Goal: Task Accomplishment & Management: Manage account settings

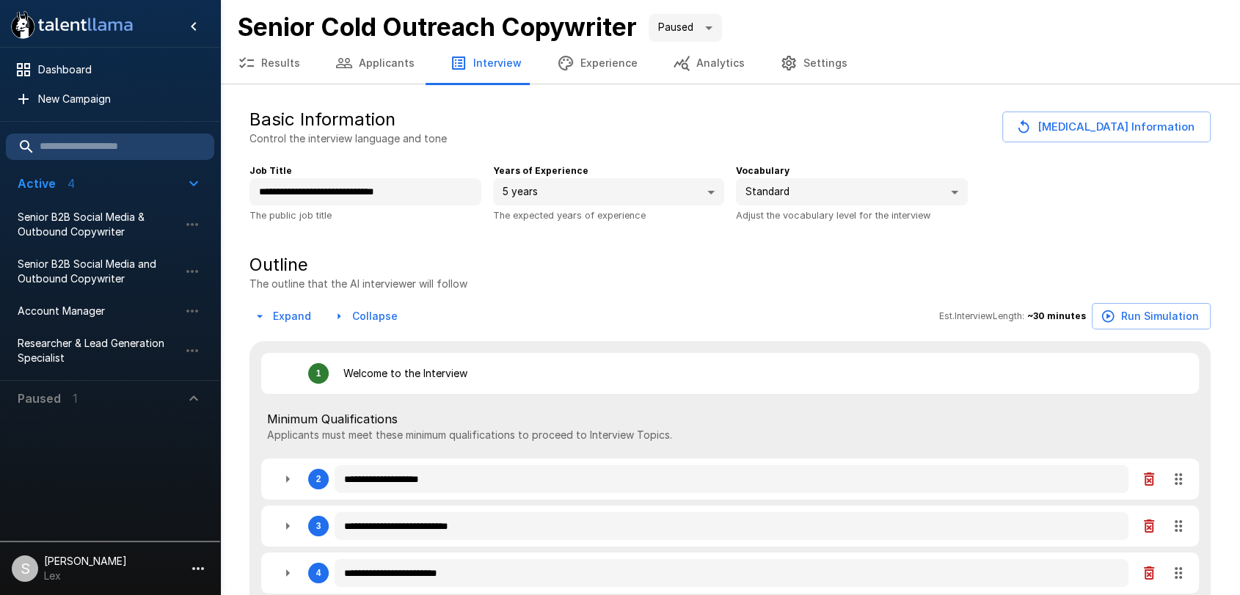
type textarea "*"
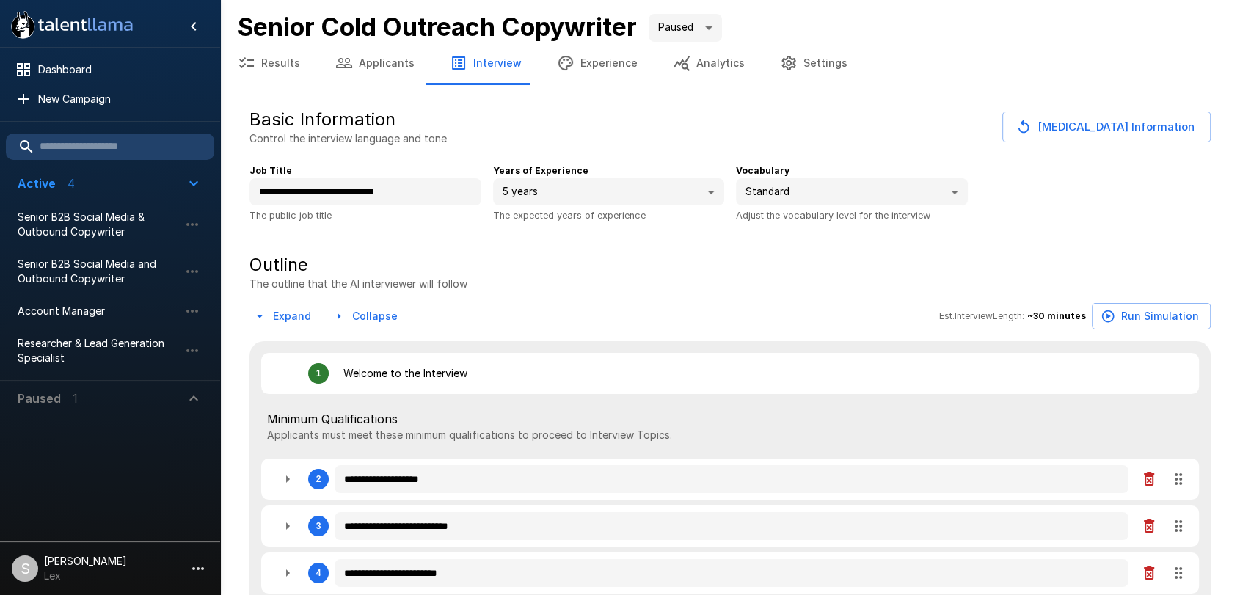
type textarea "*"
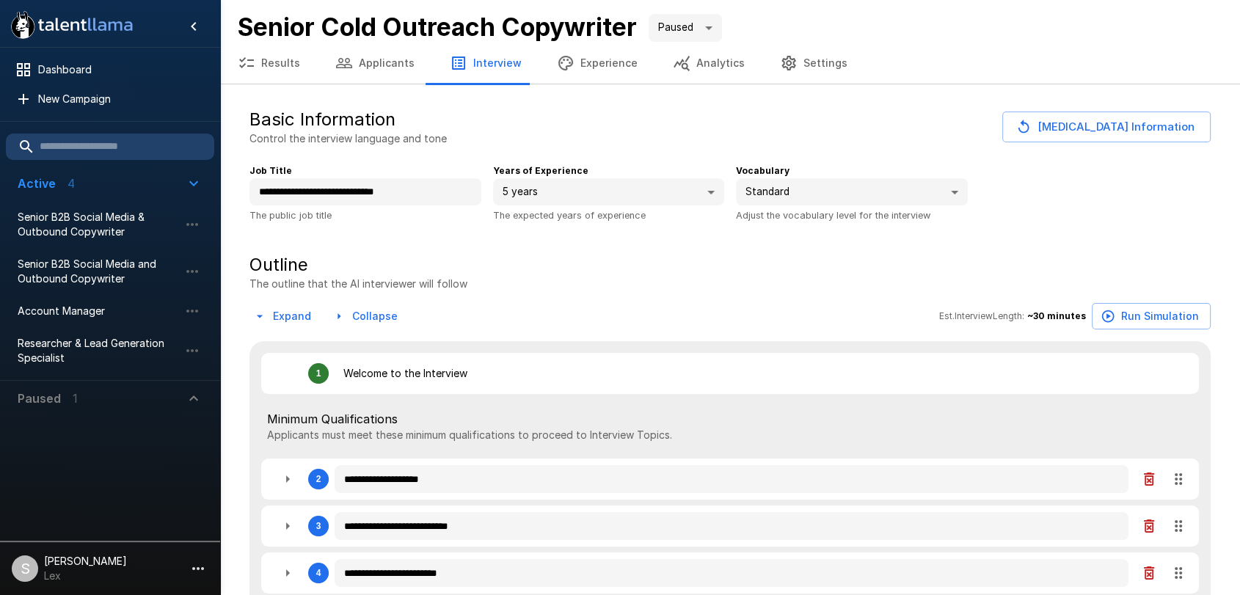
type textarea "*"
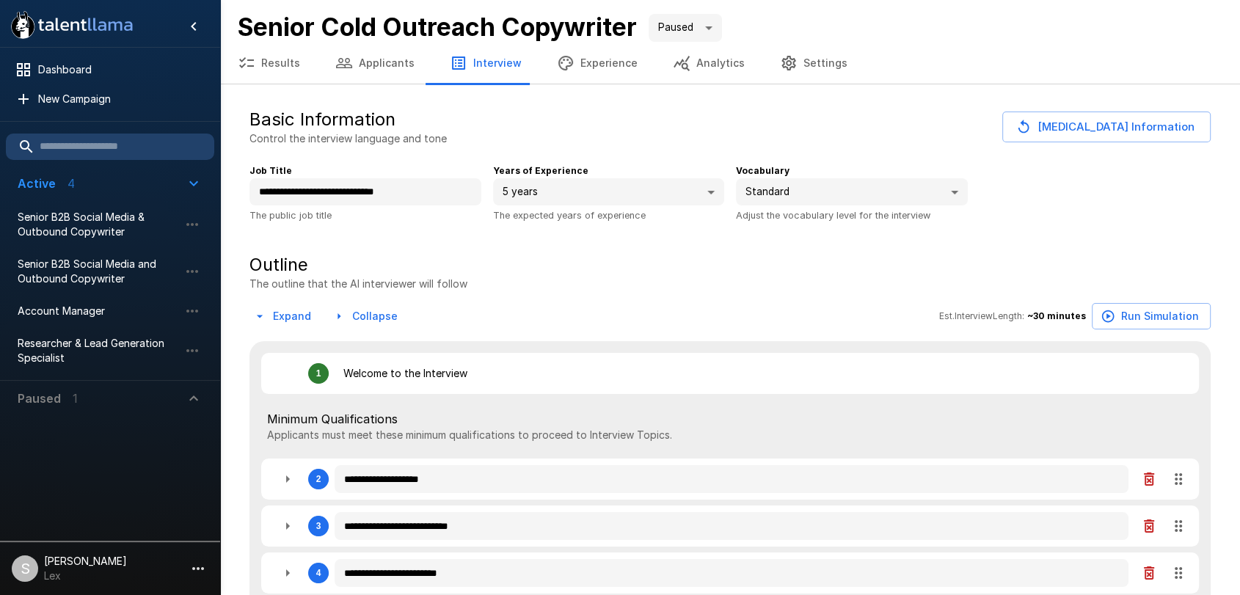
type textarea "*"
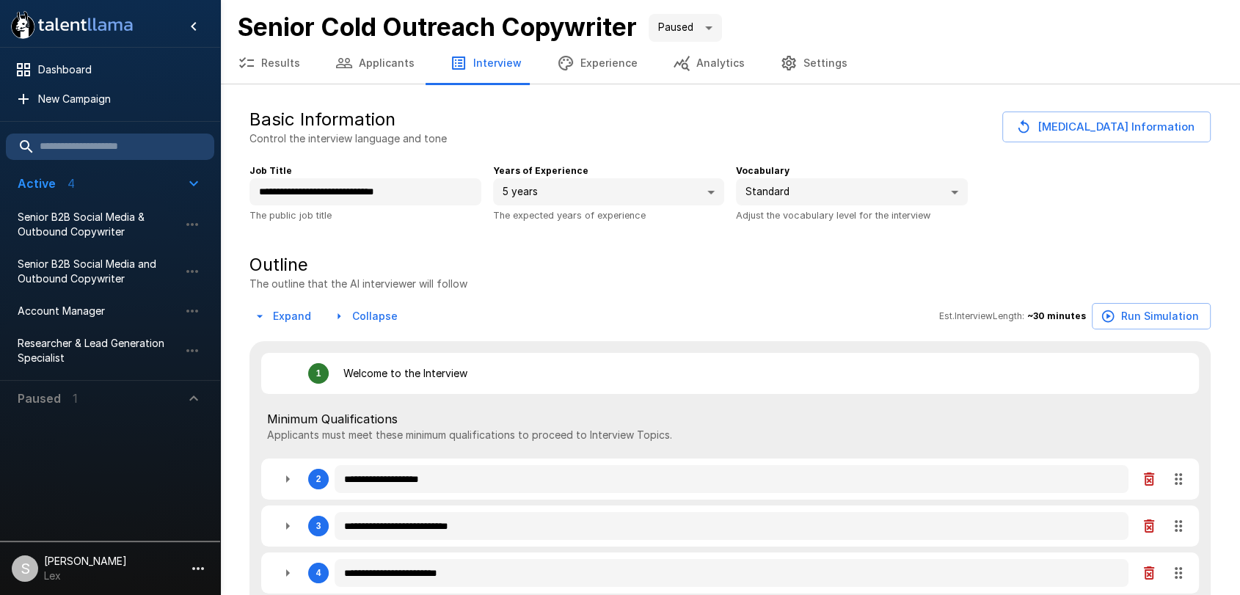
type textarea "*"
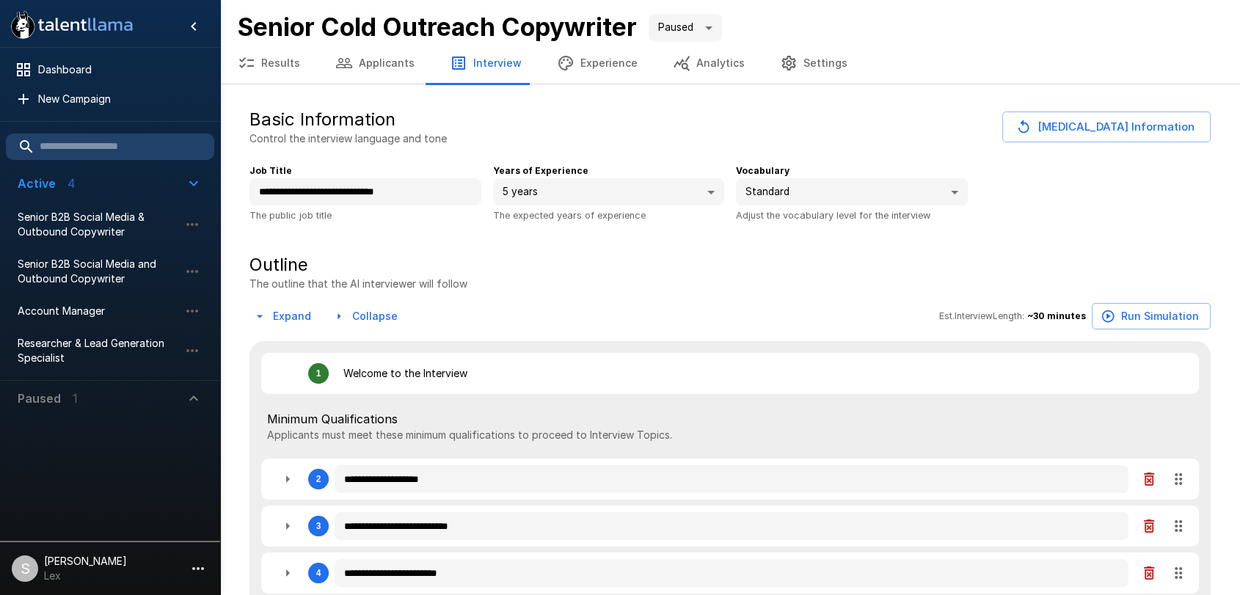
type textarea "*"
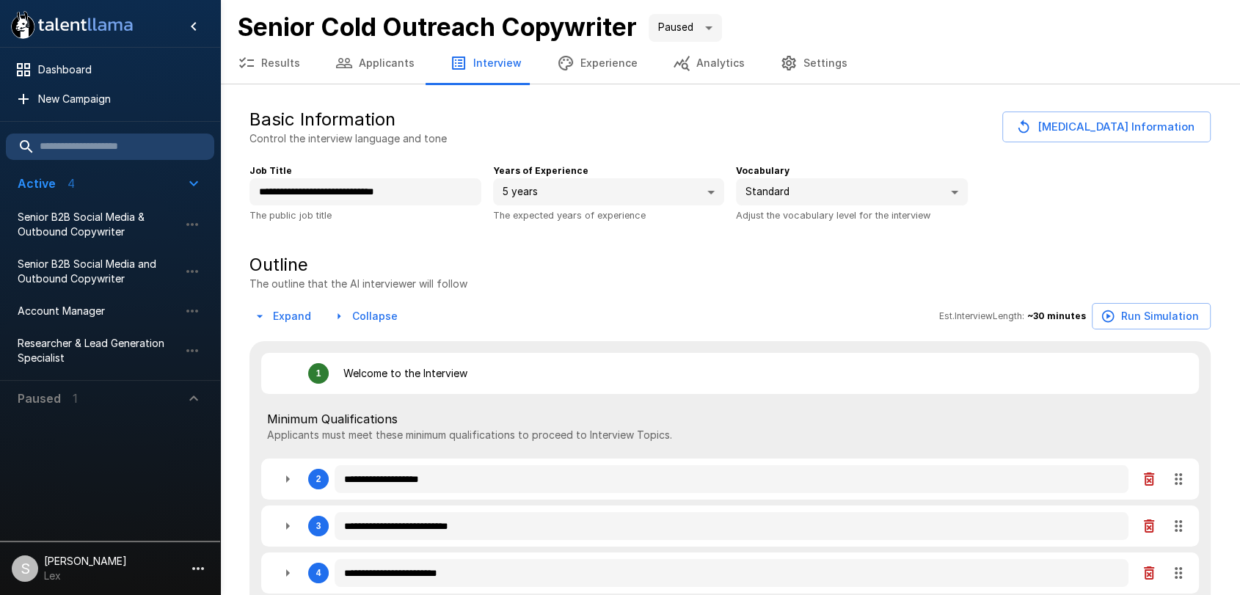
type textarea "*"
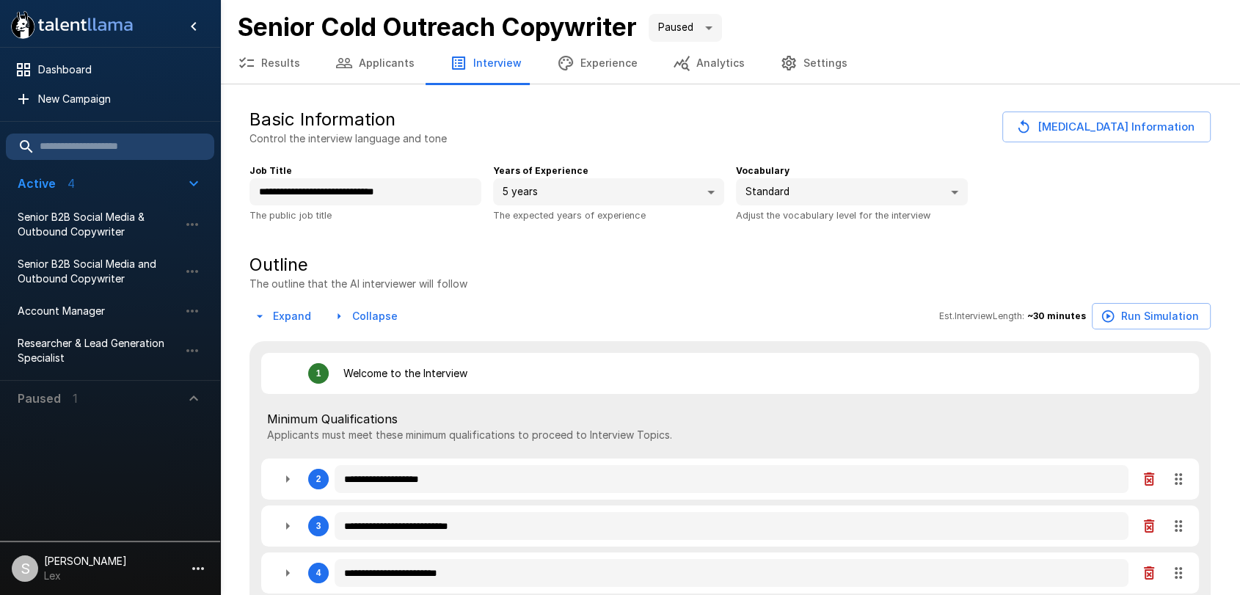
type textarea "*"
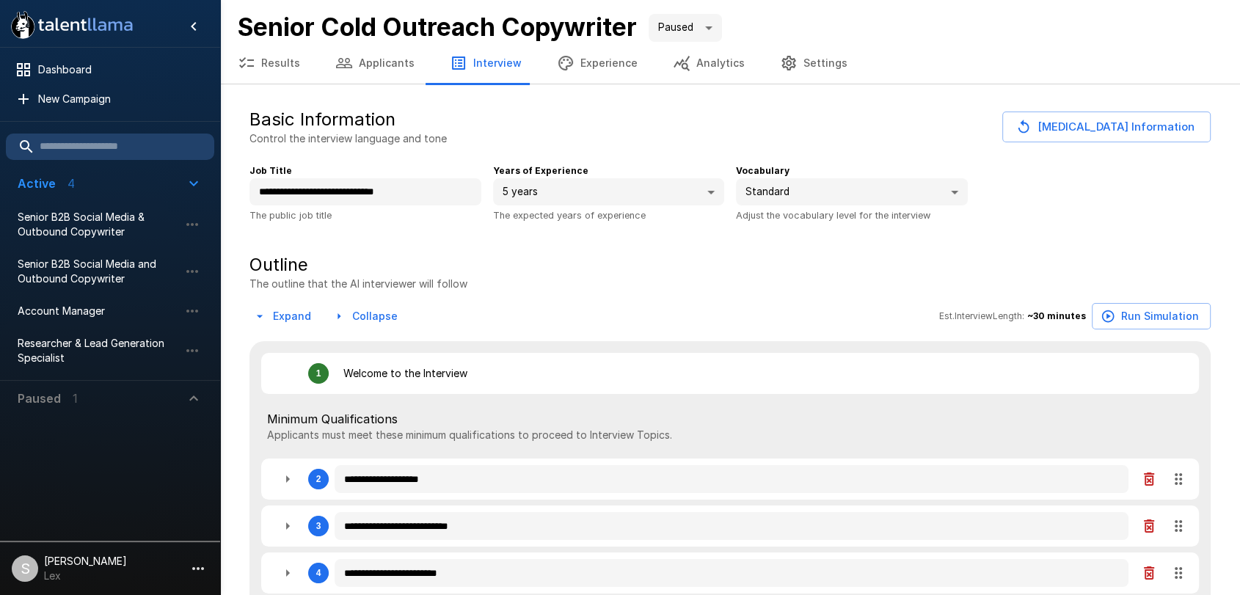
type textarea "*"
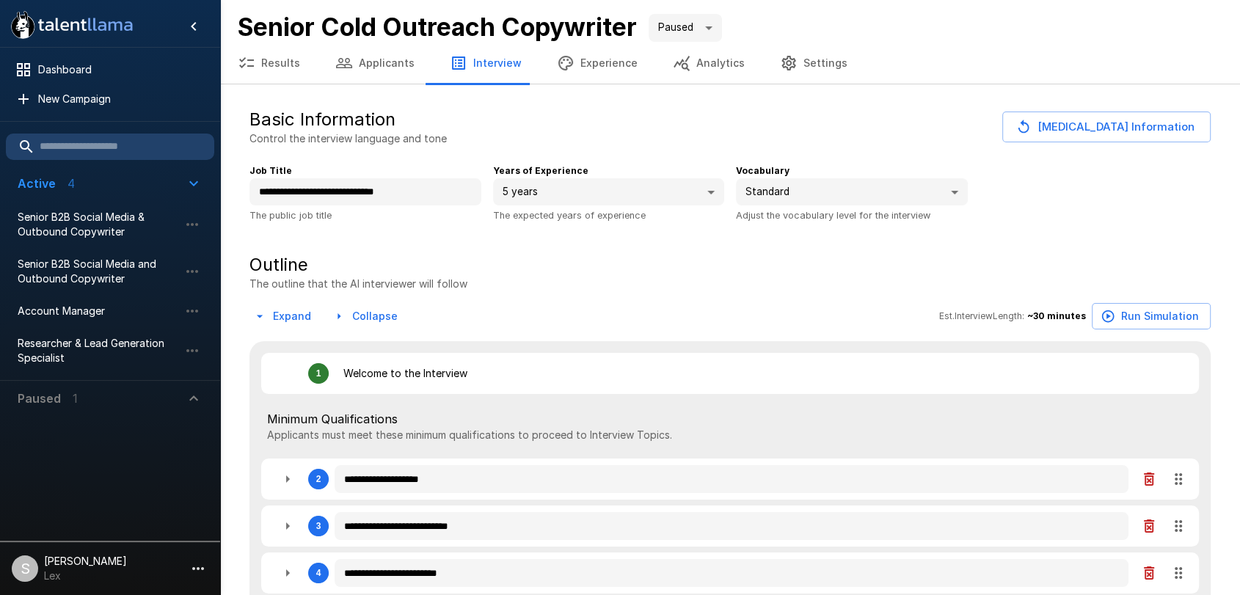
type textarea "*"
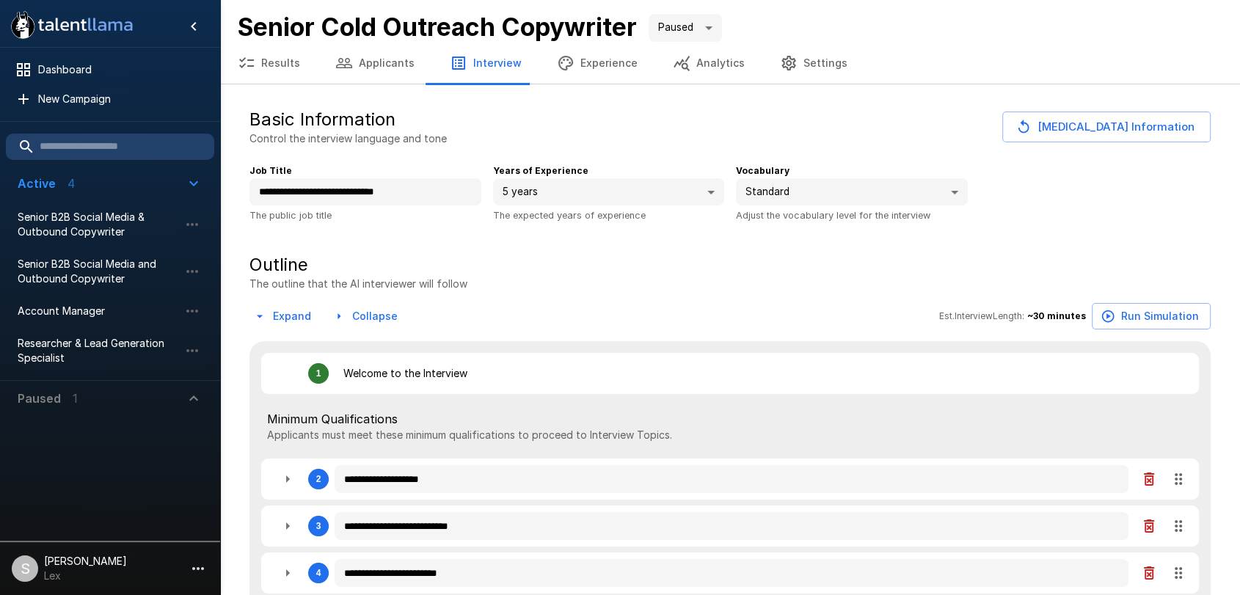
type textarea "*"
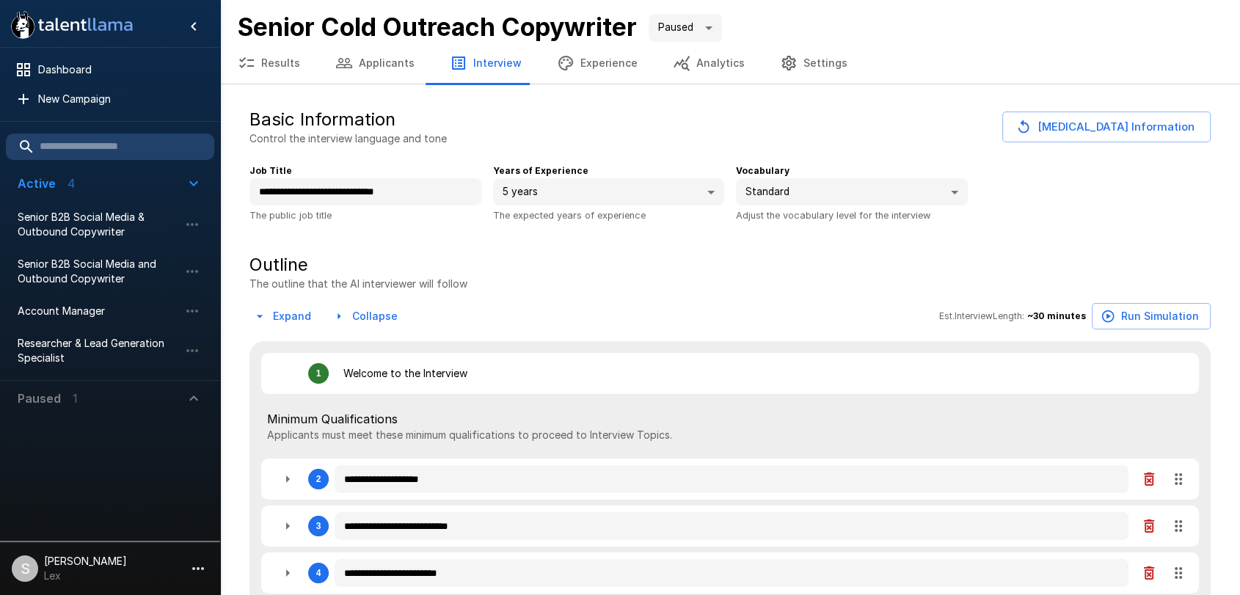
type textarea "*"
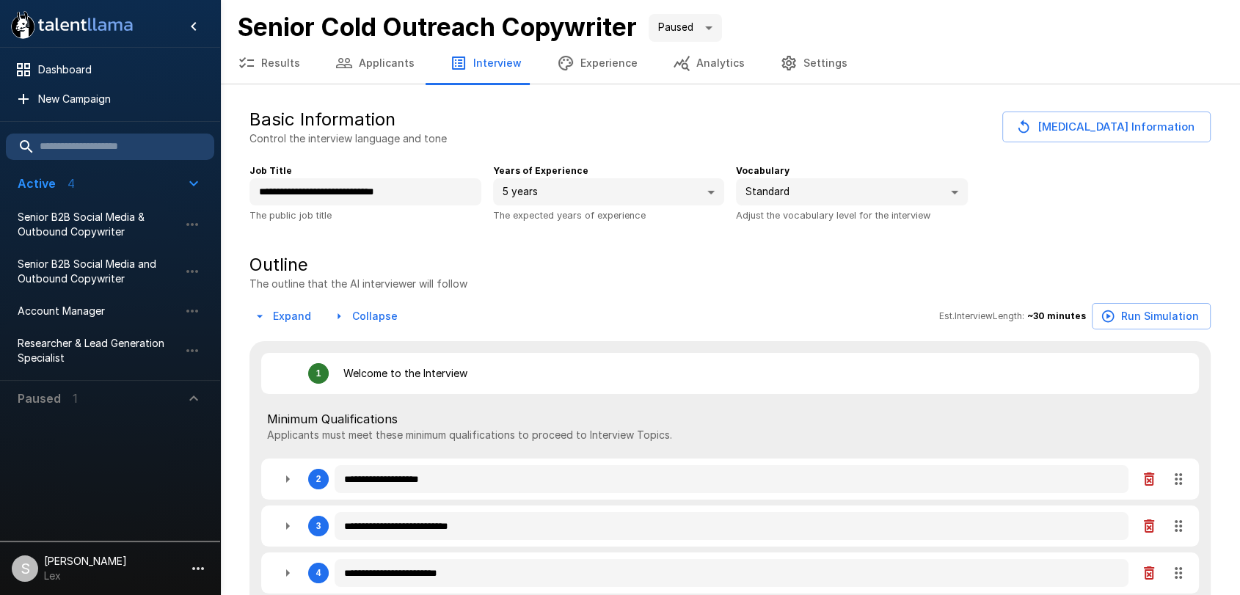
type textarea "*"
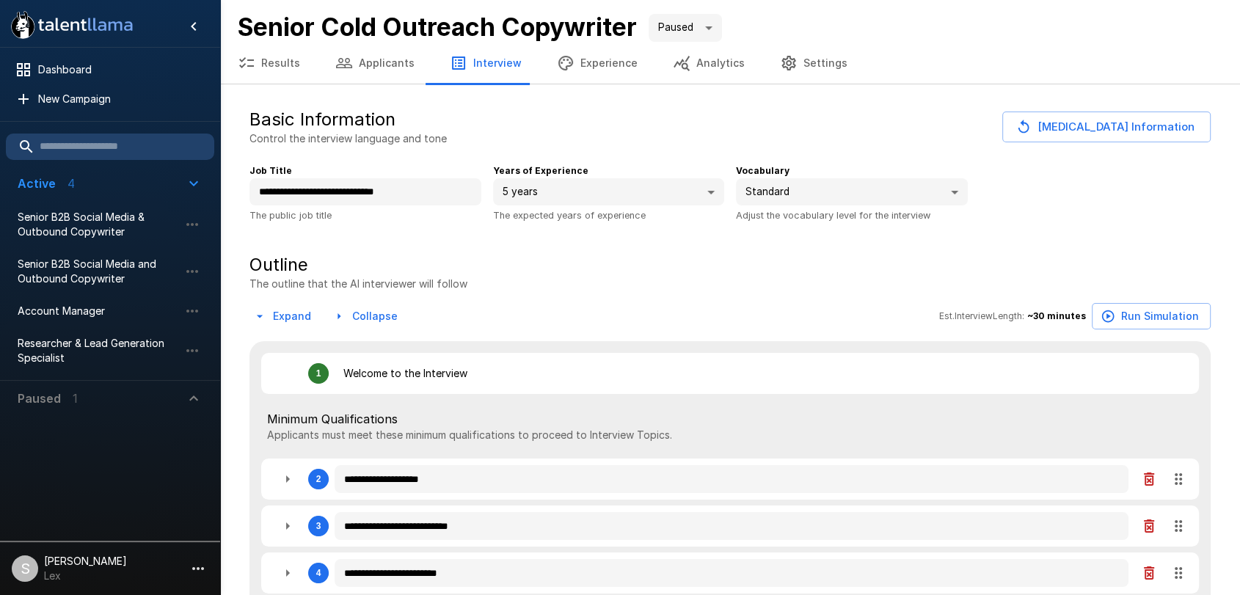
type textarea "*"
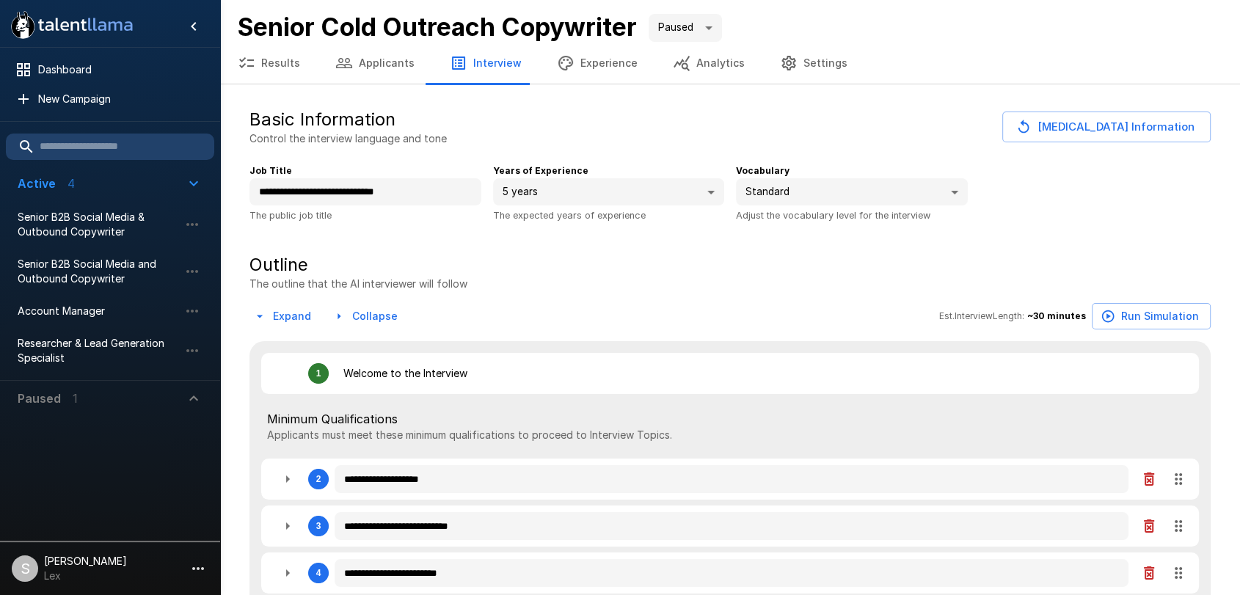
type textarea "*"
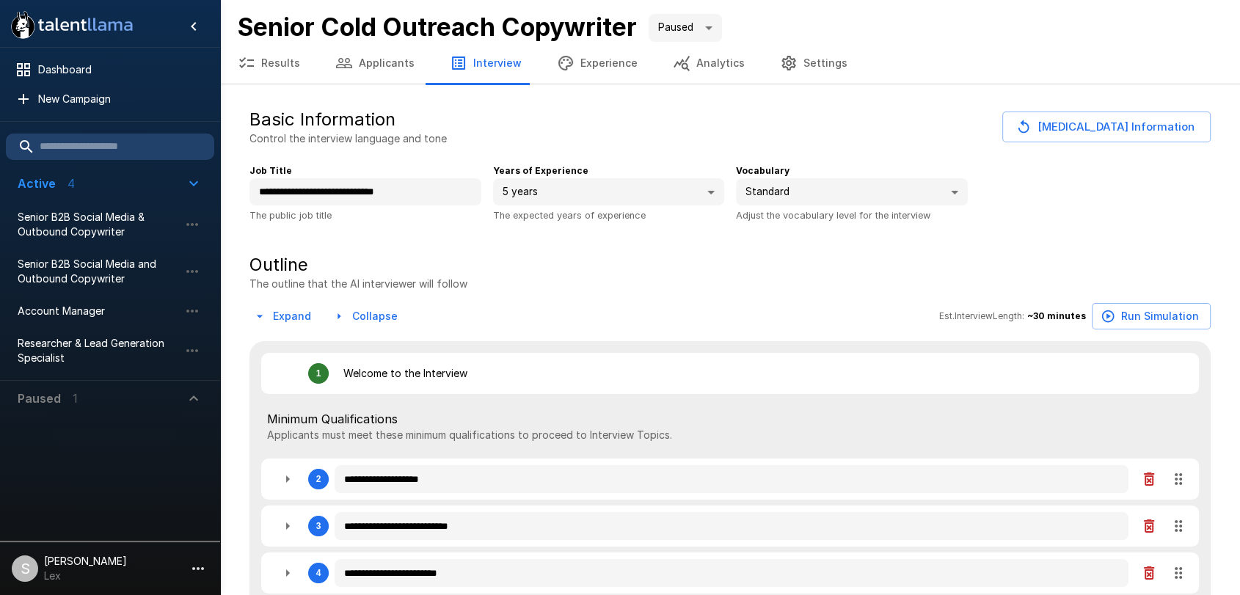
type textarea "*"
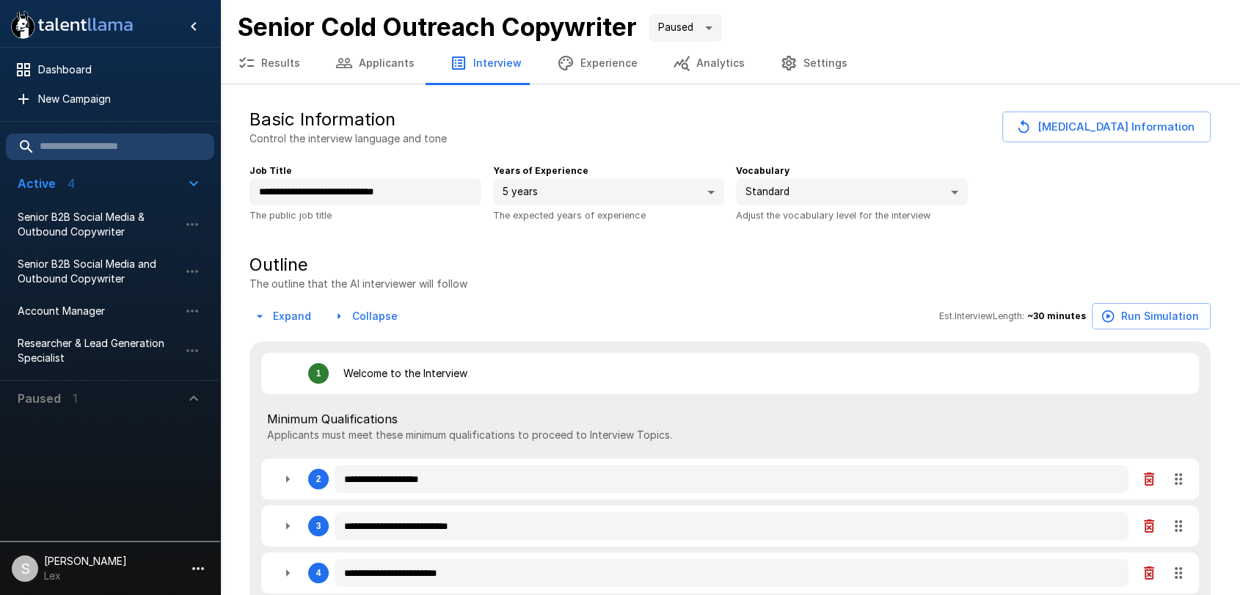
type textarea "*"
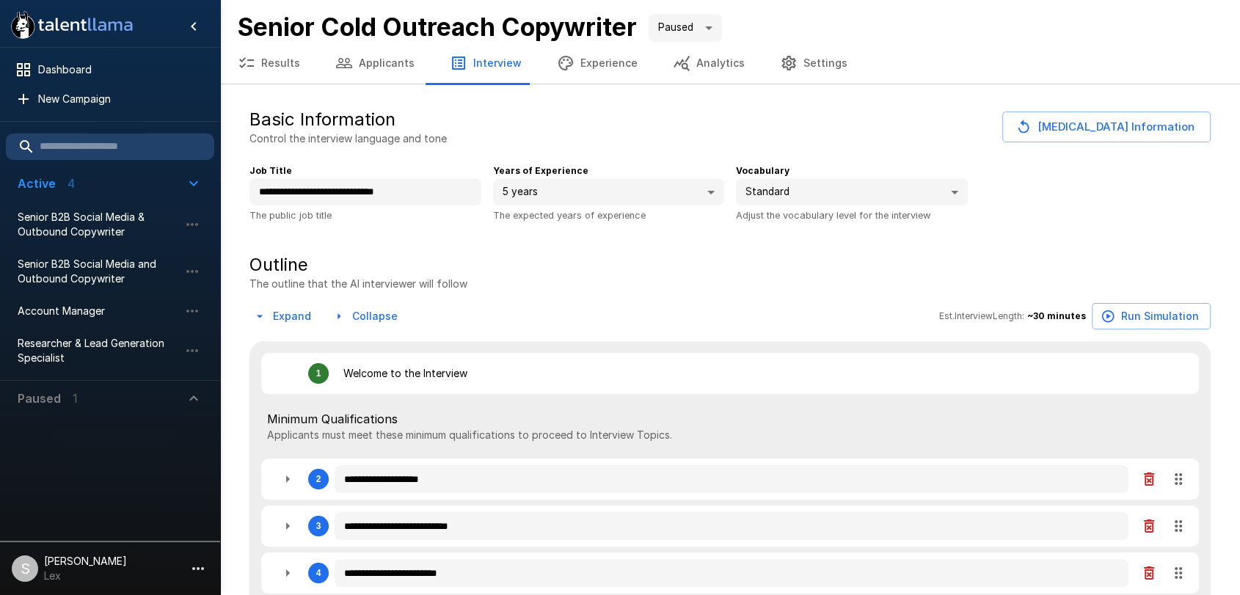
type textarea "*"
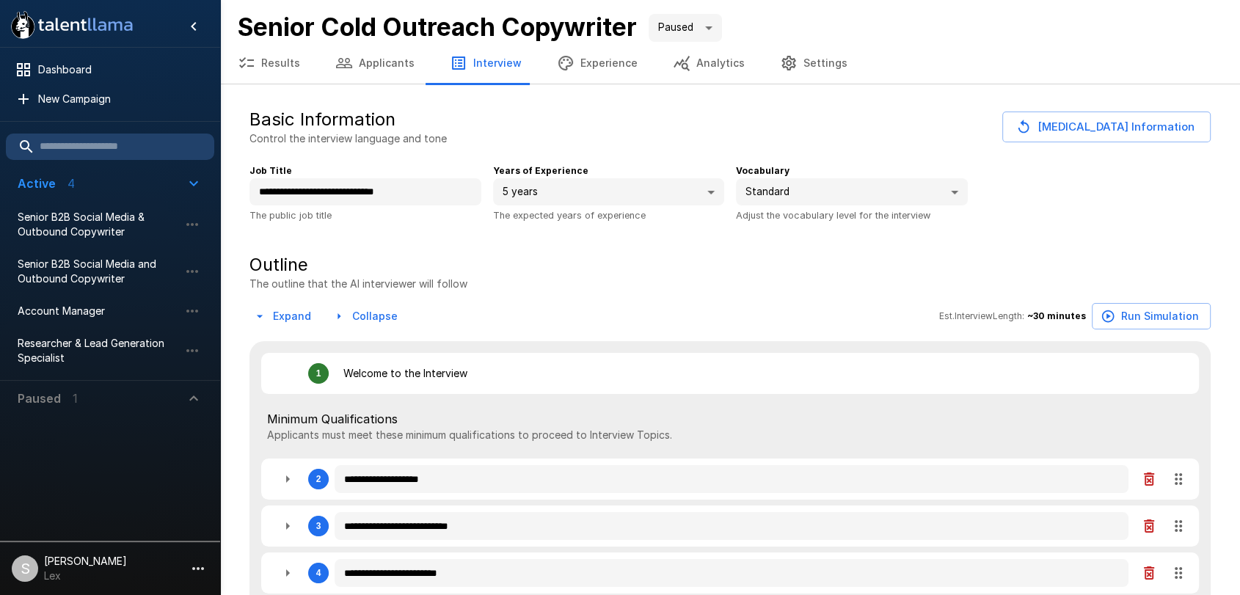
type textarea "*"
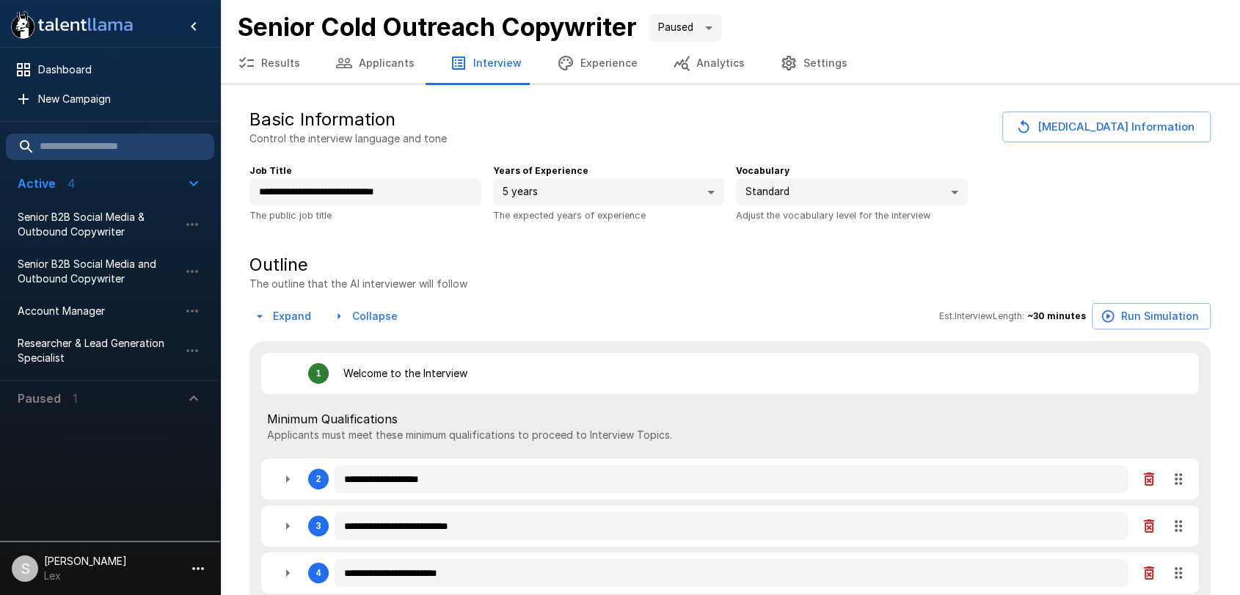
type textarea "*"
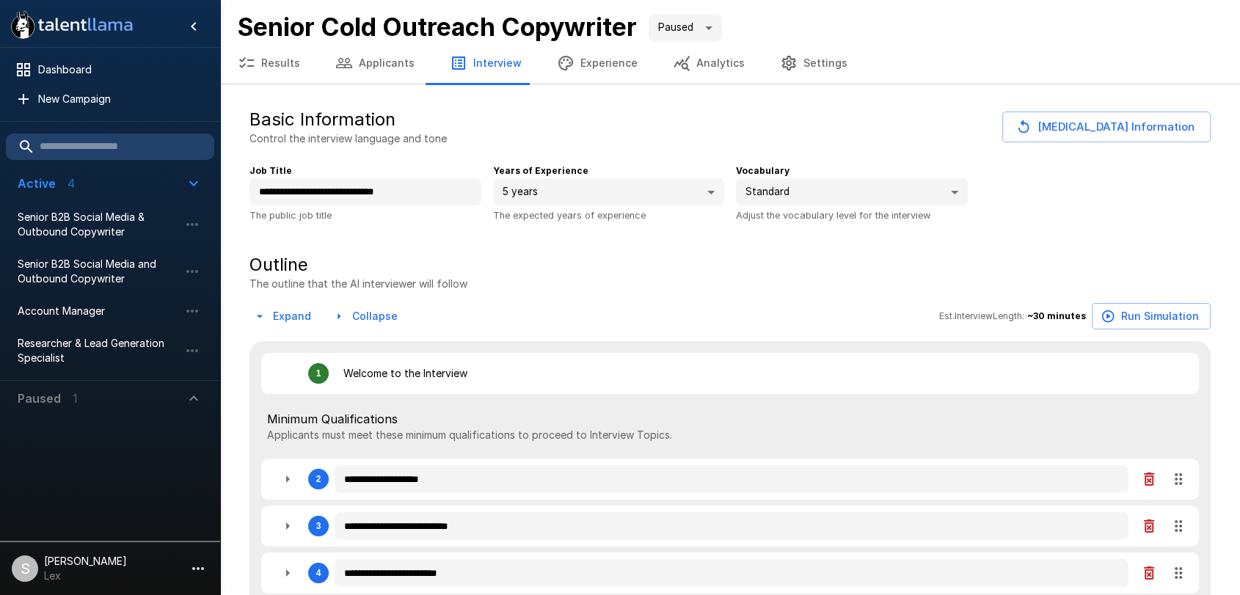
type textarea "*"
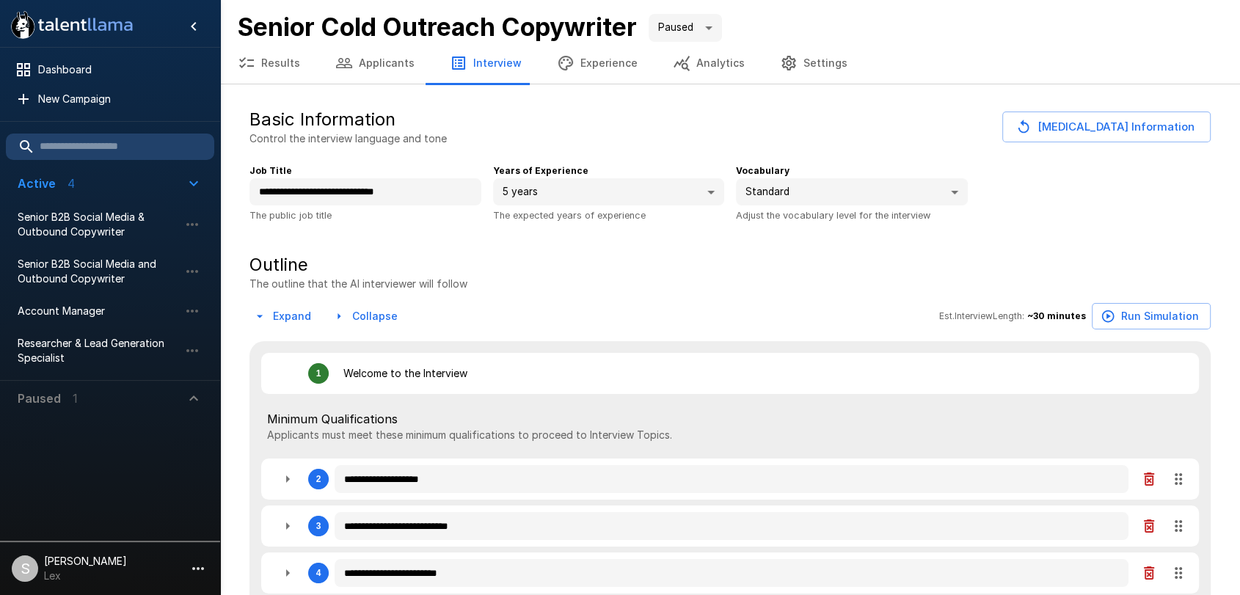
type textarea "*"
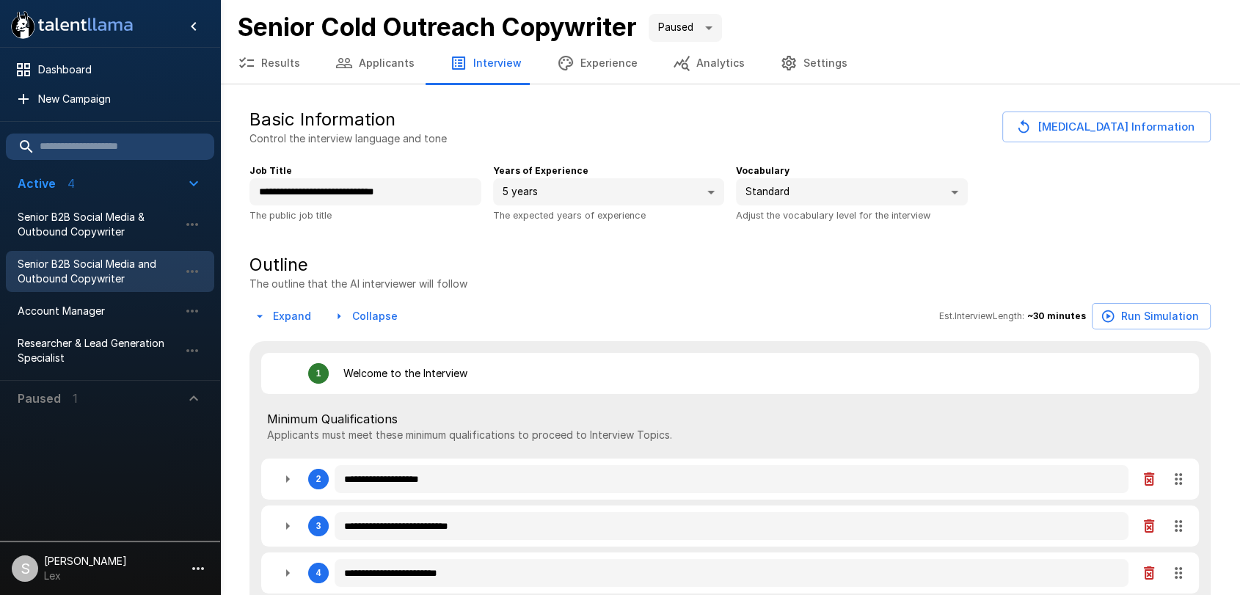
type textarea "*"
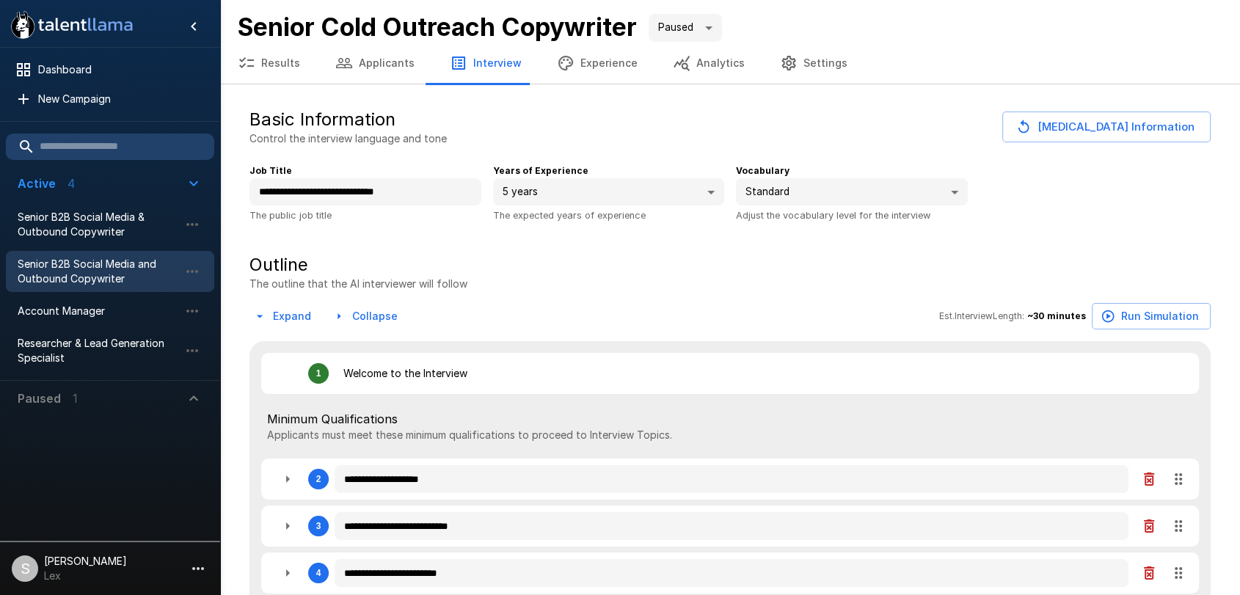
type textarea "*"
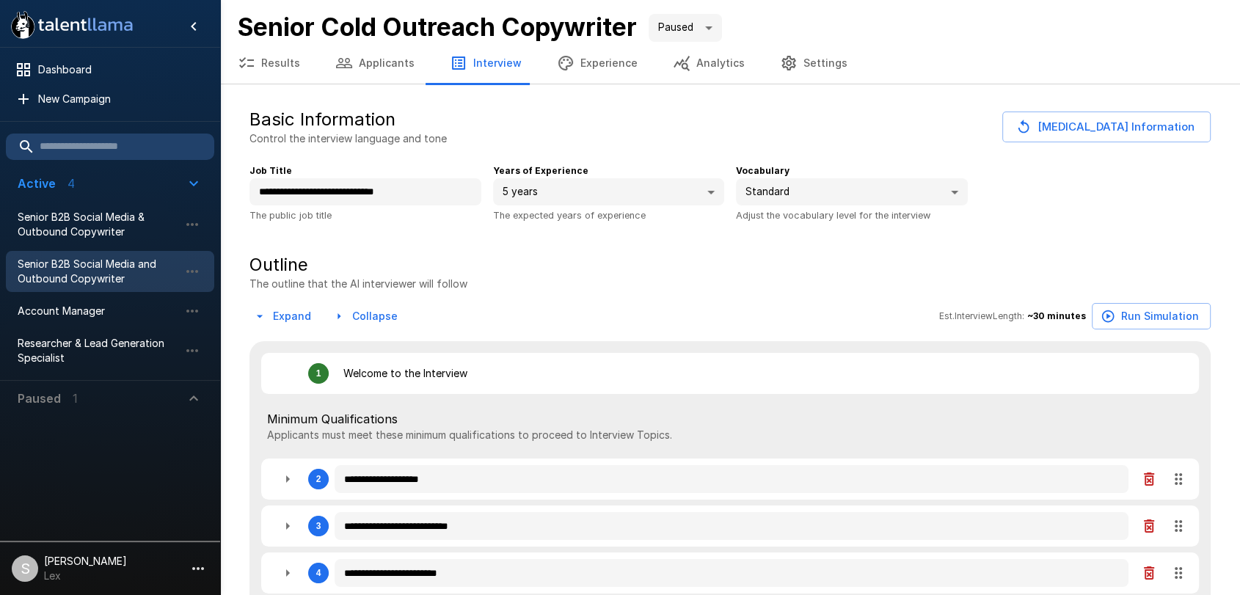
type textarea "*"
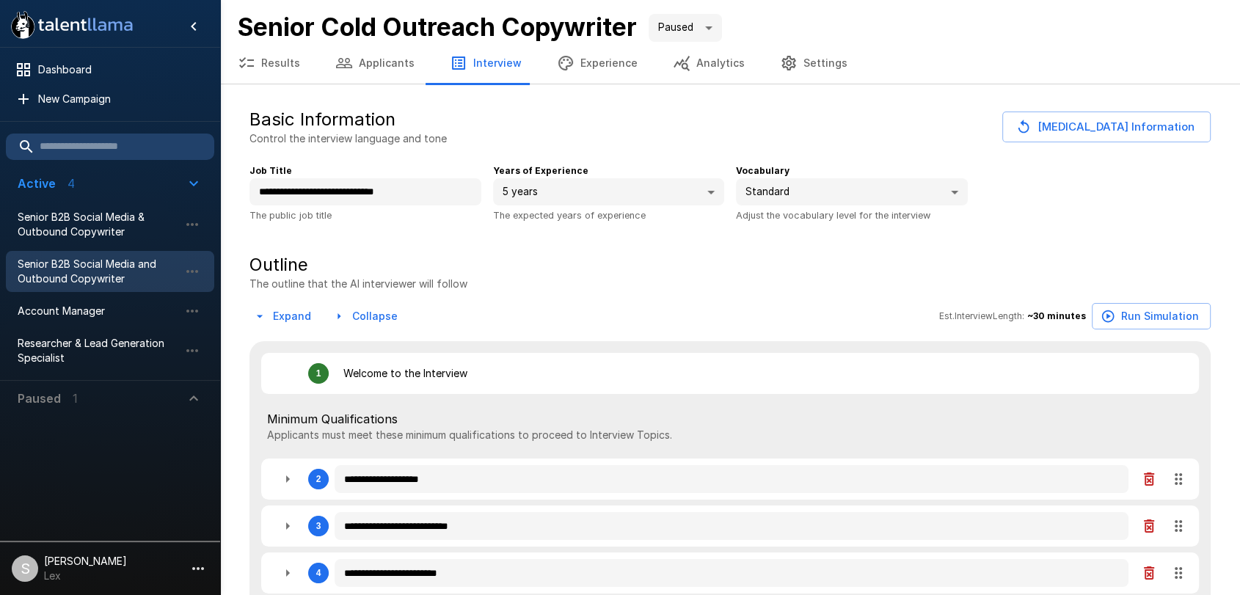
type textarea "*"
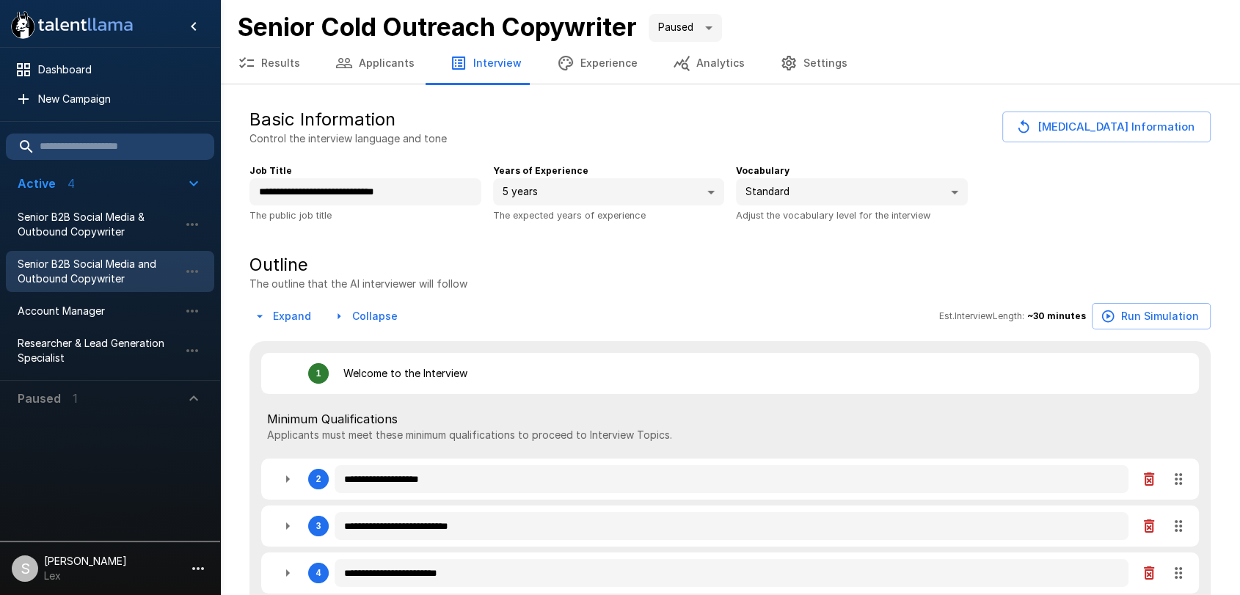
type textarea "*"
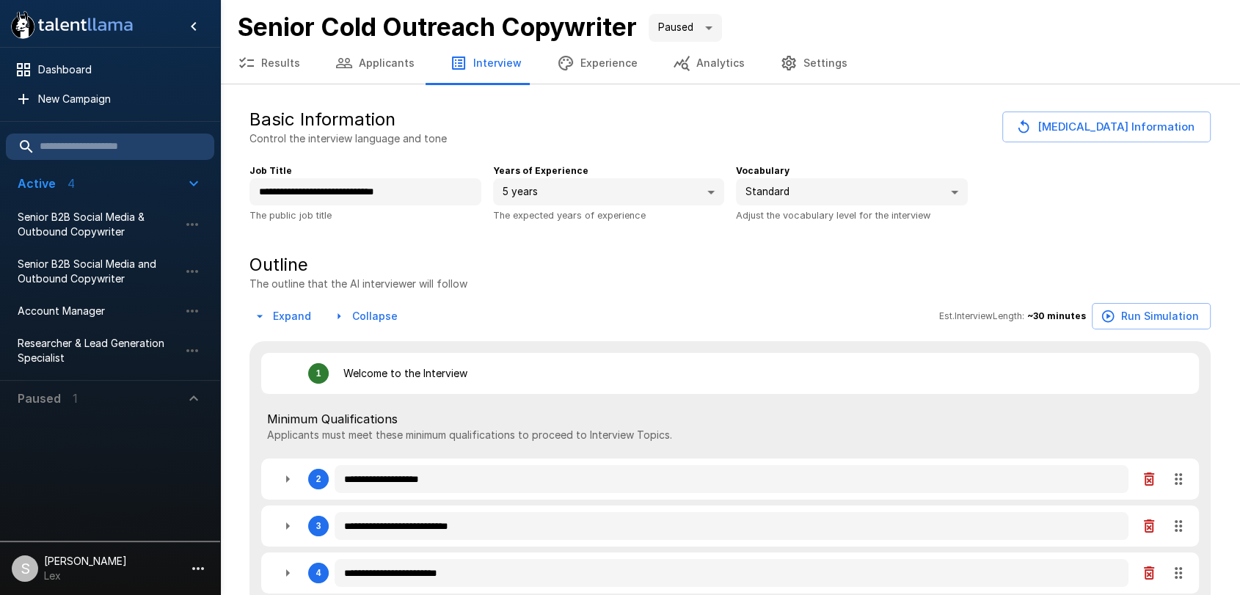
type textarea "*"
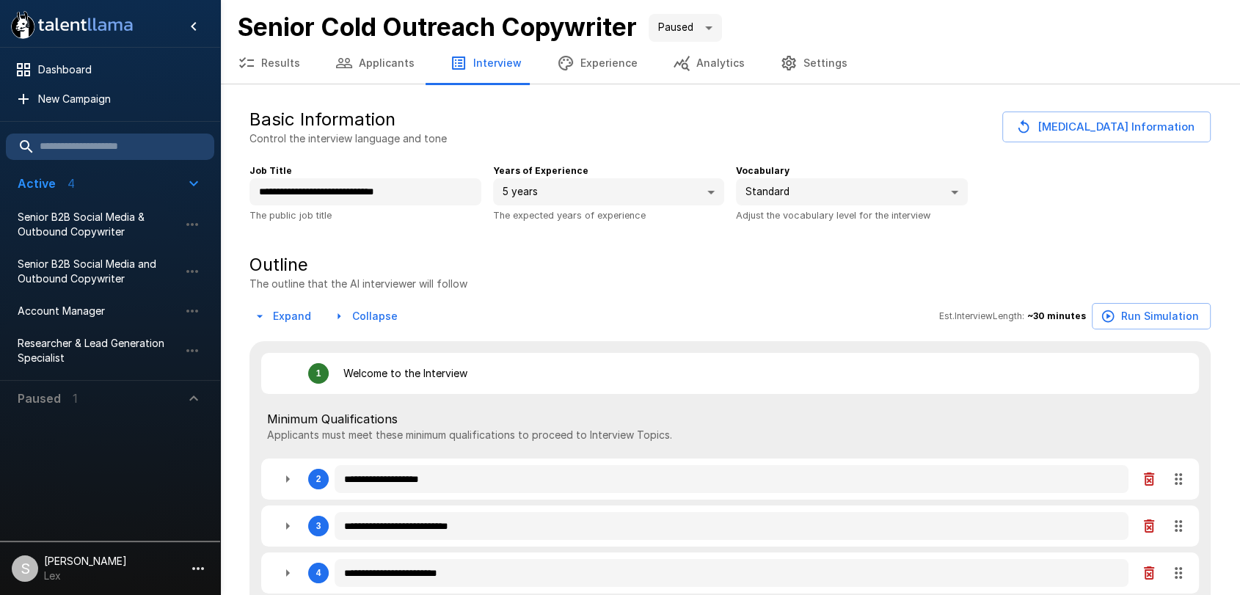
type textarea "*"
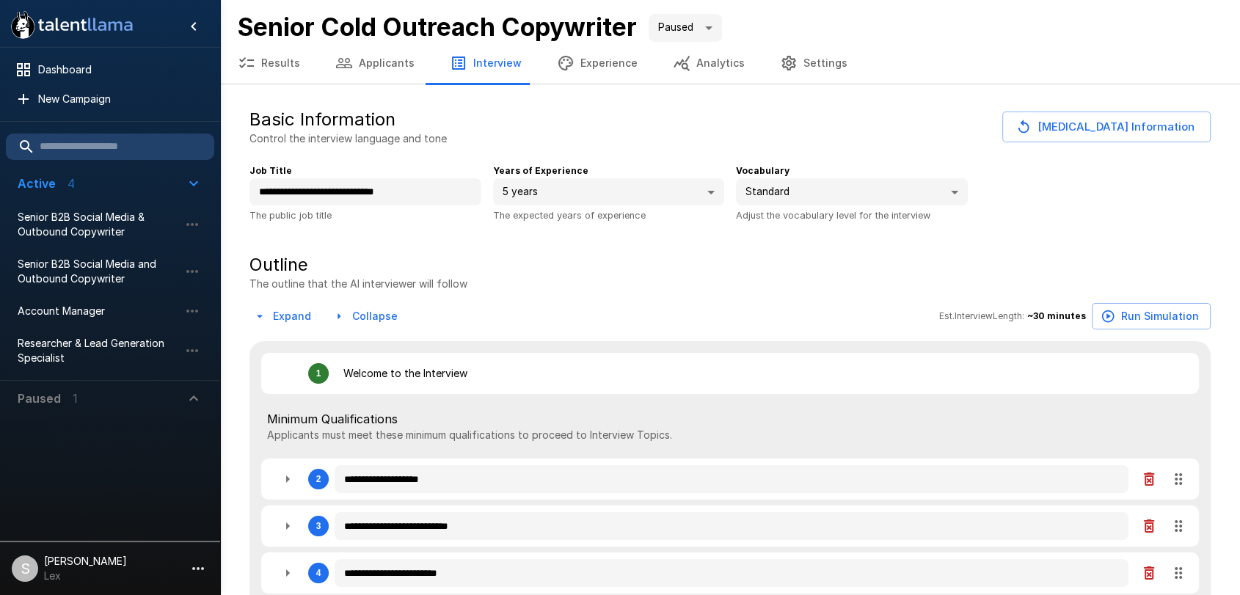
type textarea "*"
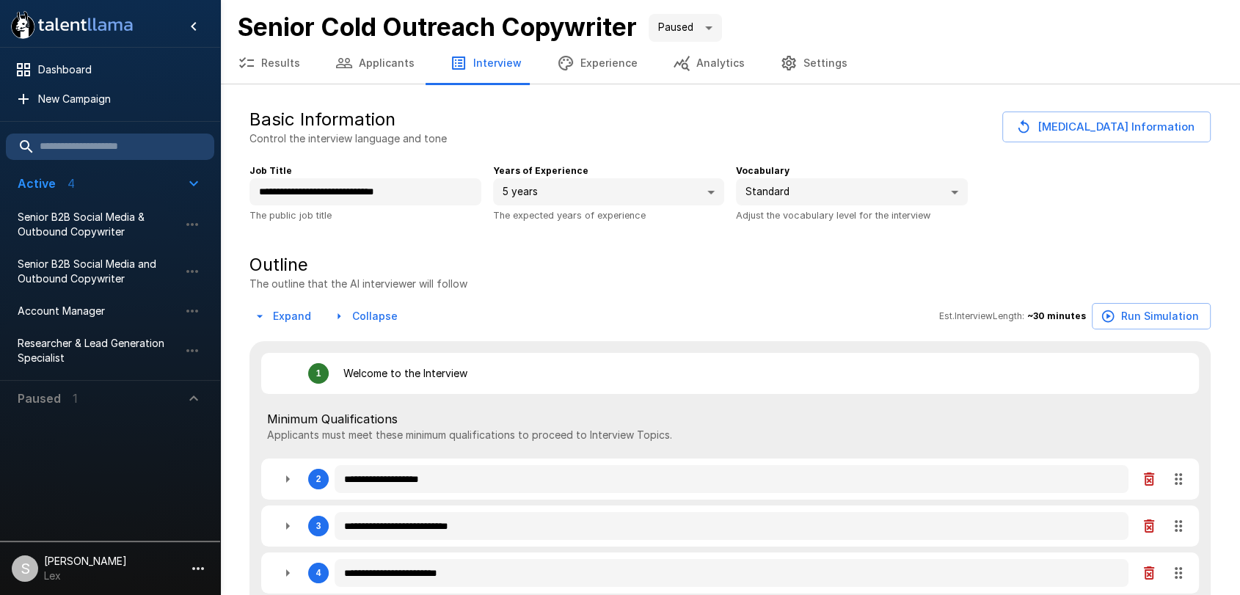
type textarea "*"
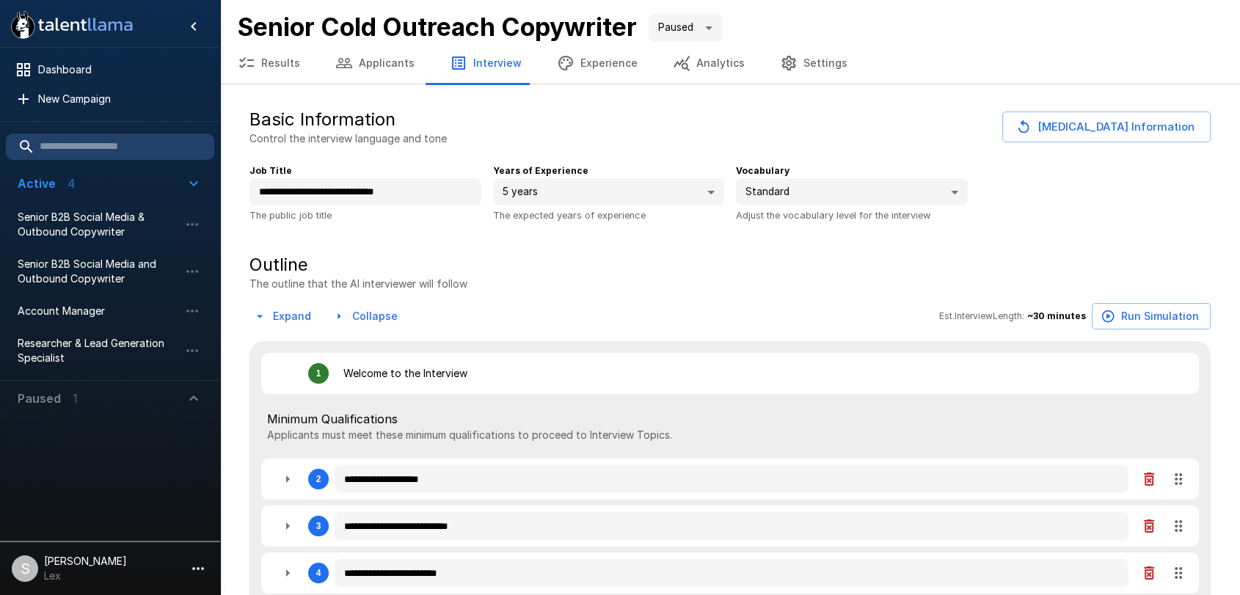
type textarea "*"
click at [65, 268] on span "Senior B2B Social Media and Outbound Copywriter" at bounding box center [98, 271] width 161 height 29
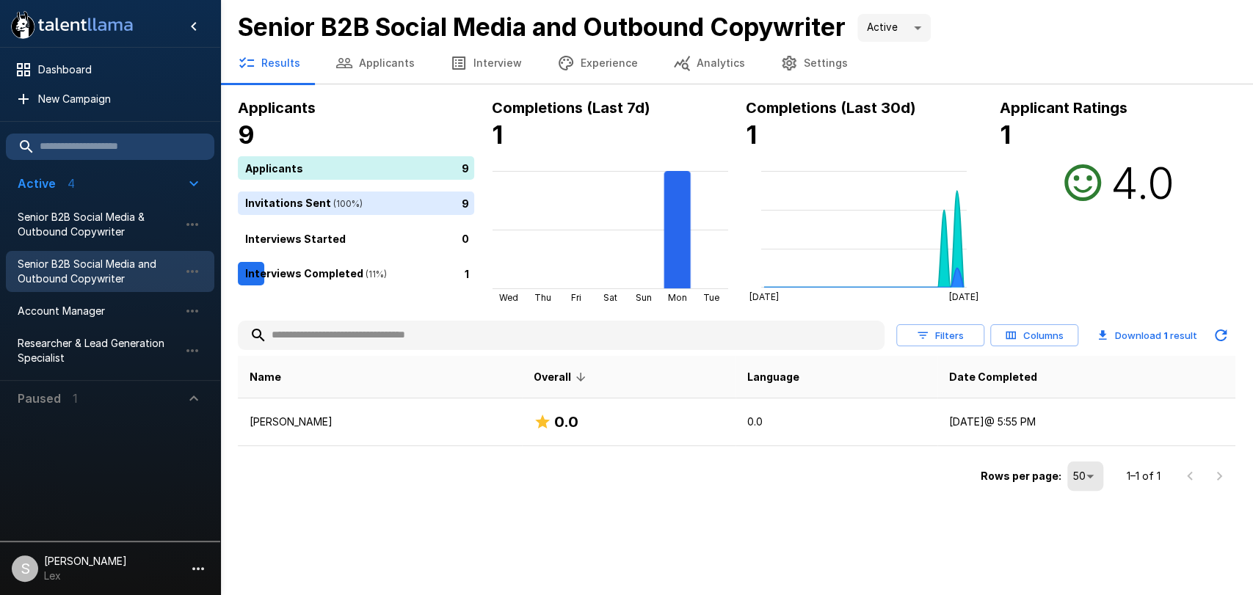
click at [384, 58] on button "Applicants" at bounding box center [375, 63] width 114 height 41
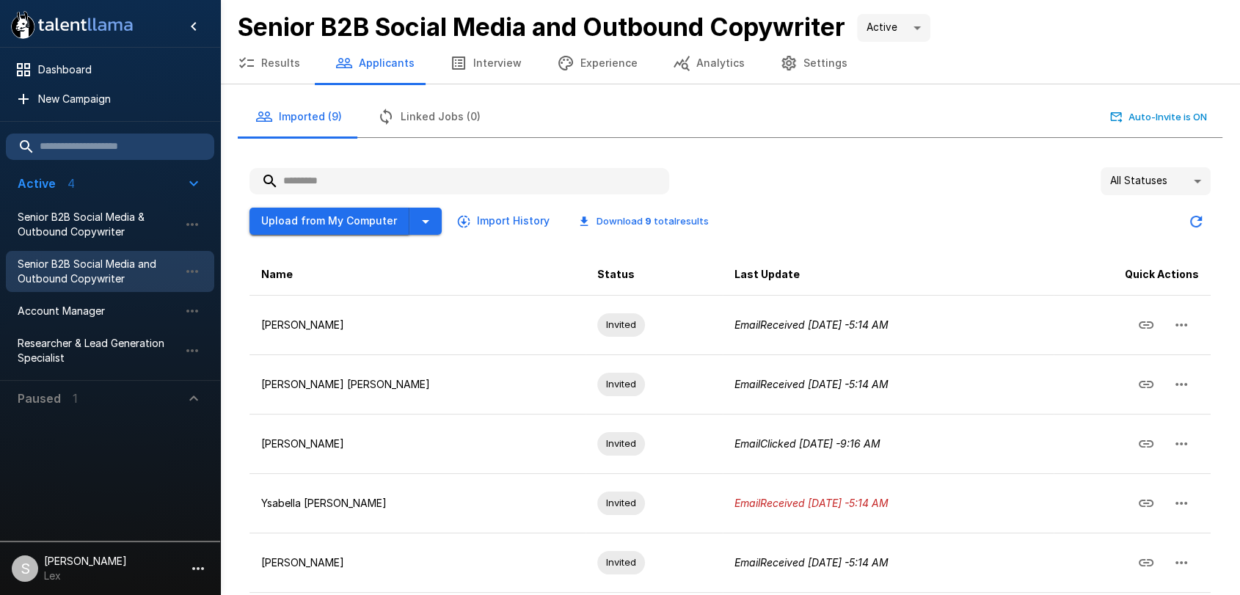
click at [334, 221] on button "Upload from My Computer" at bounding box center [329, 221] width 160 height 27
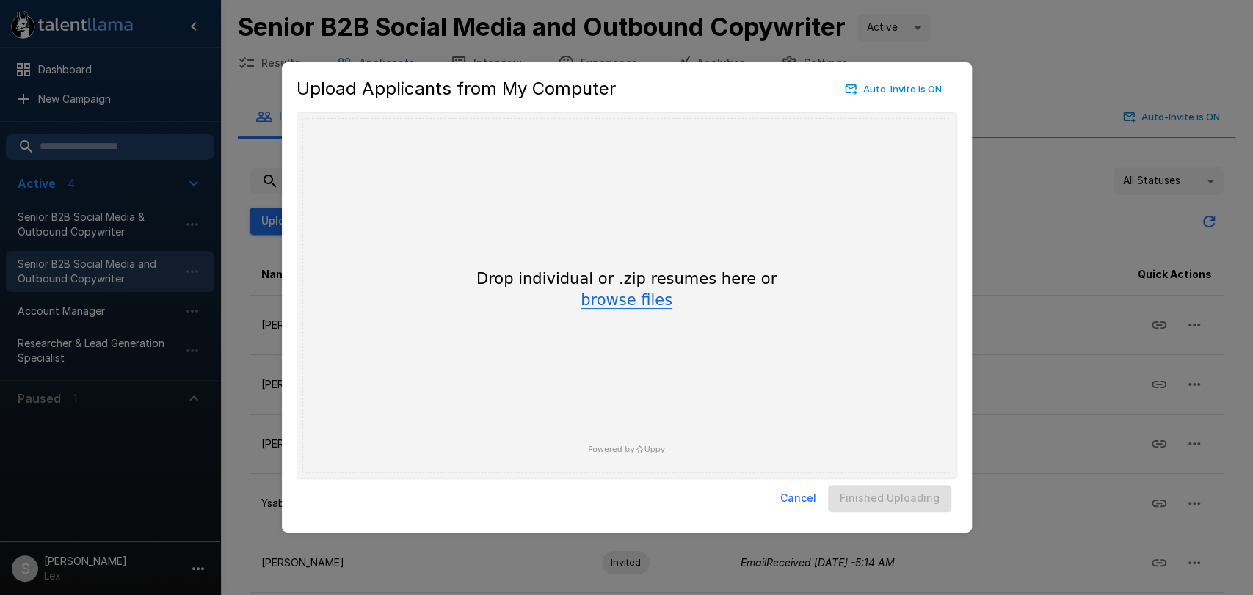
click at [616, 303] on button "browse files" at bounding box center [626, 301] width 92 height 16
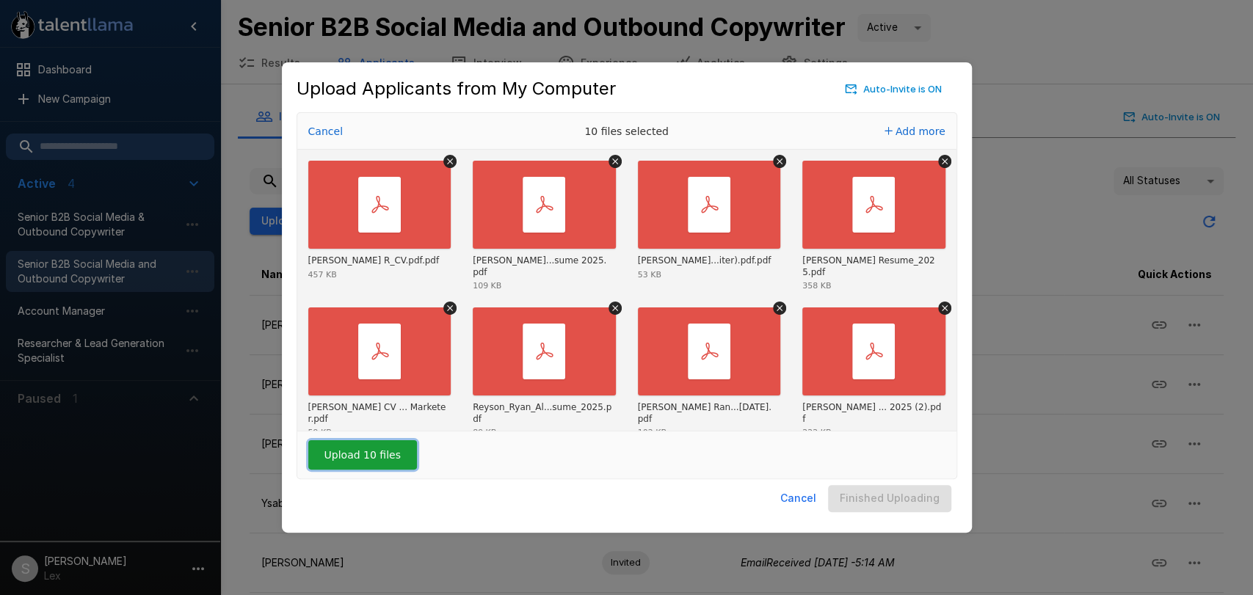
click at [352, 459] on button "Upload 10 files" at bounding box center [362, 454] width 109 height 29
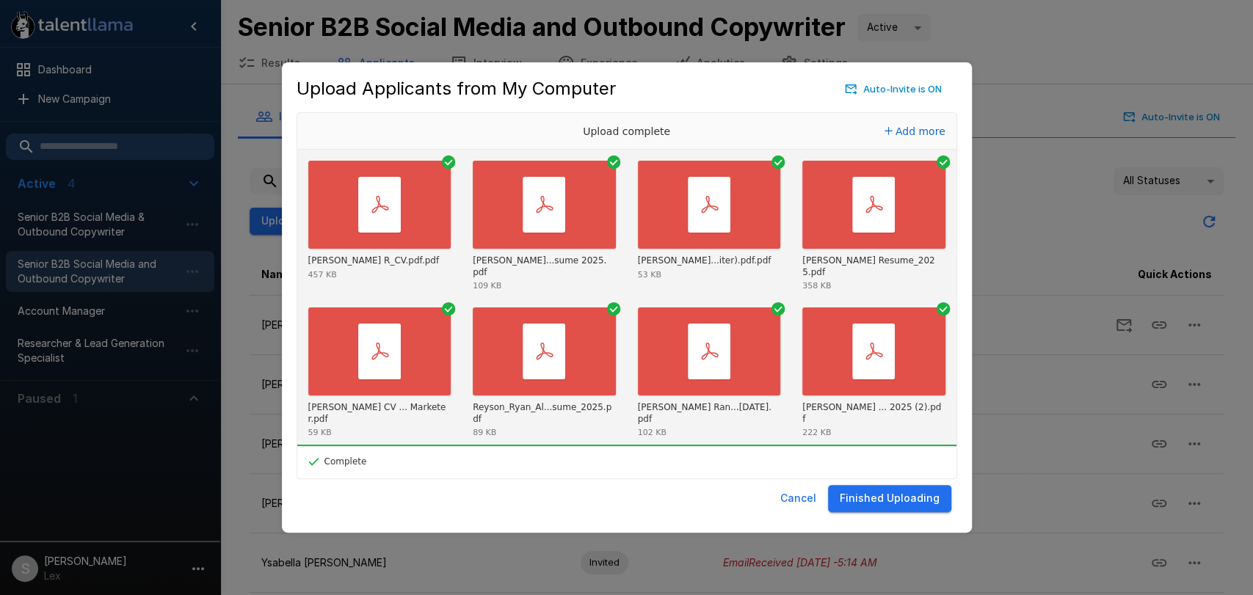
click at [875, 500] on button "Finished Uploading" at bounding box center [889, 498] width 123 height 27
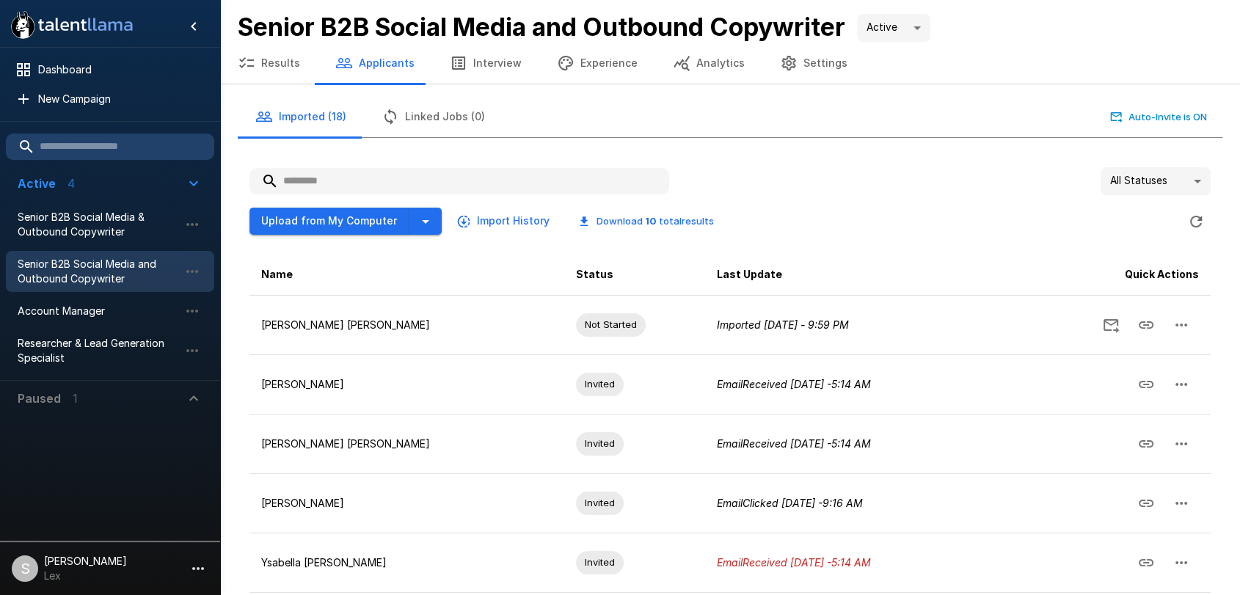
click at [301, 183] on input "text" at bounding box center [459, 181] width 420 height 26
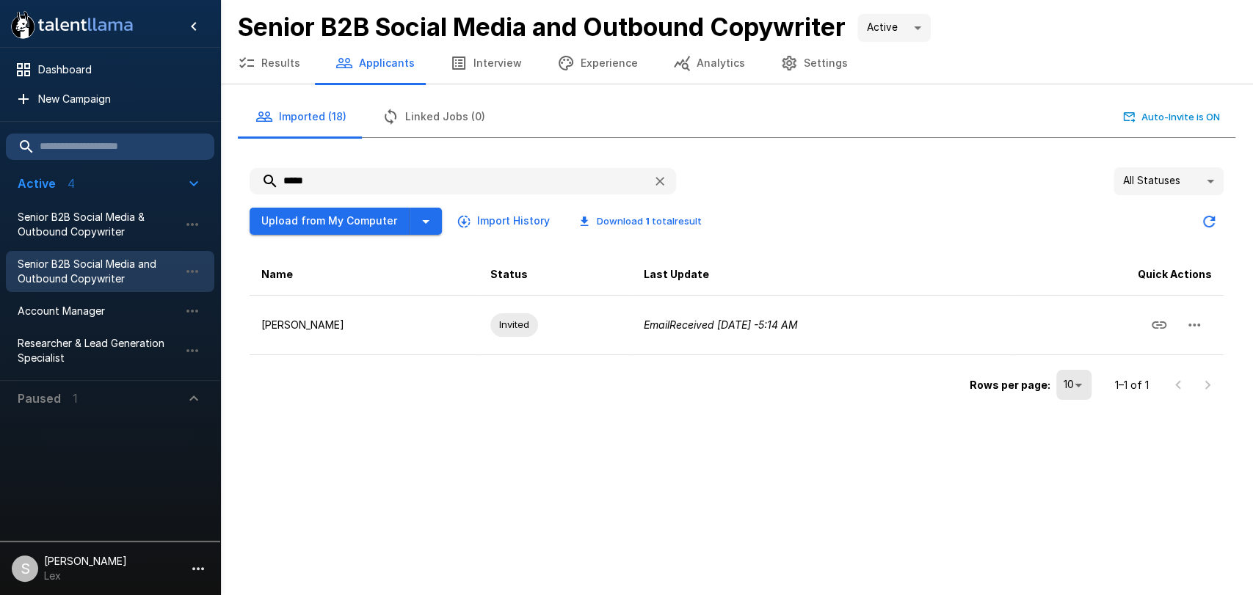
type input "*****"
click at [1200, 189] on body ".st0{fill:#FFFFFF;} .st1{fill:#76a4ed;} Dashboard New Campaign Active 4 Senior …" at bounding box center [626, 297] width 1253 height 595
click at [1168, 213] on li "All Statuses" at bounding box center [1168, 213] width 110 height 26
click at [658, 181] on icon "button" at bounding box center [659, 181] width 9 height 9
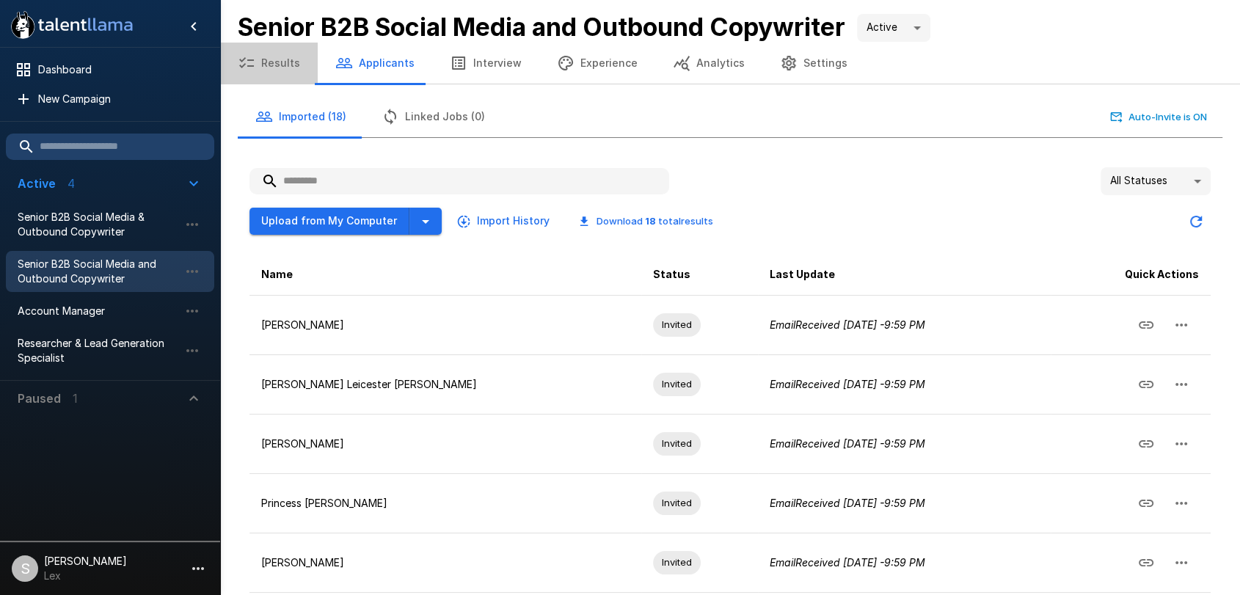
click at [287, 57] on button "Results" at bounding box center [269, 63] width 98 height 41
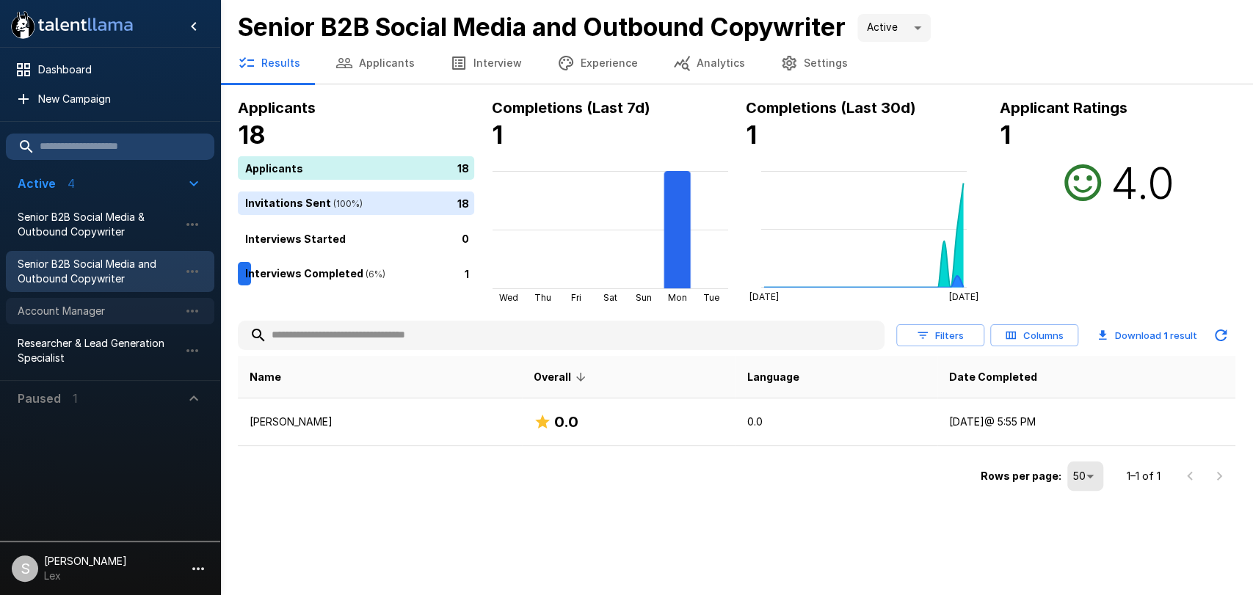
click at [77, 317] on span "Account Manager" at bounding box center [98, 311] width 161 height 15
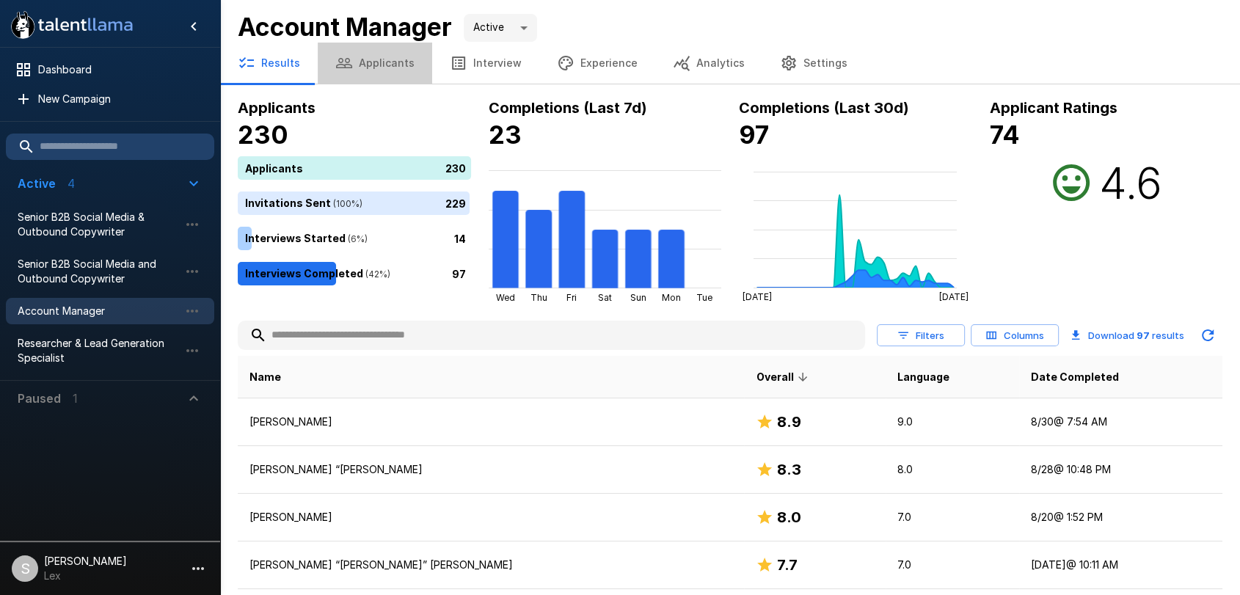
click at [392, 59] on button "Applicants" at bounding box center [375, 63] width 114 height 41
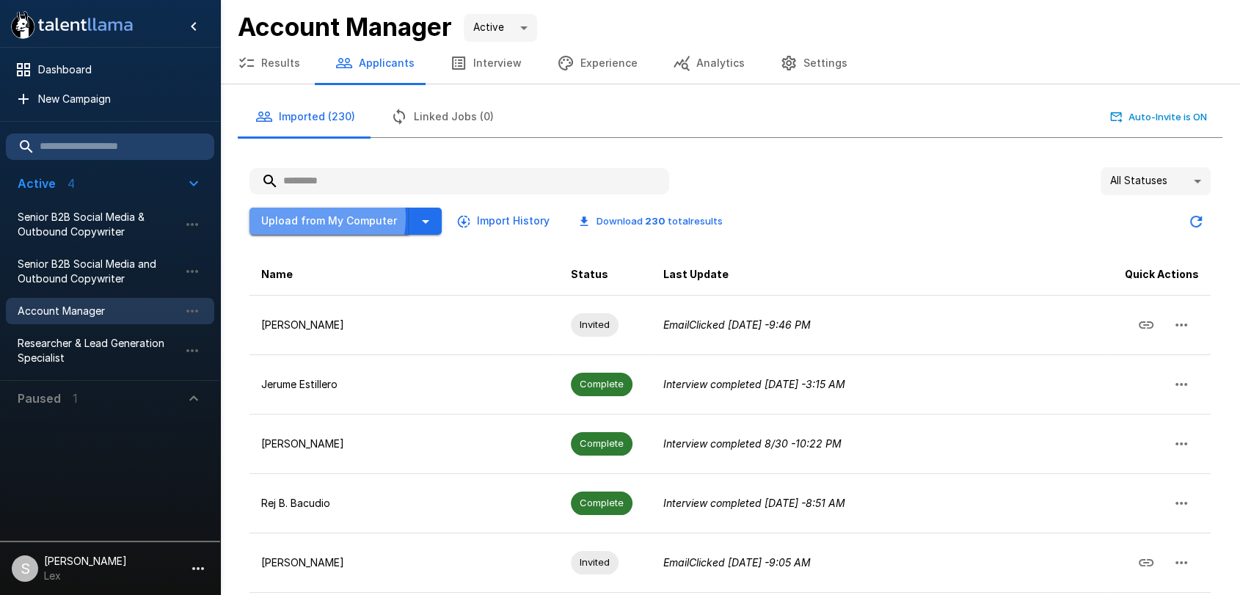
click at [317, 217] on button "Upload from My Computer" at bounding box center [329, 221] width 160 height 27
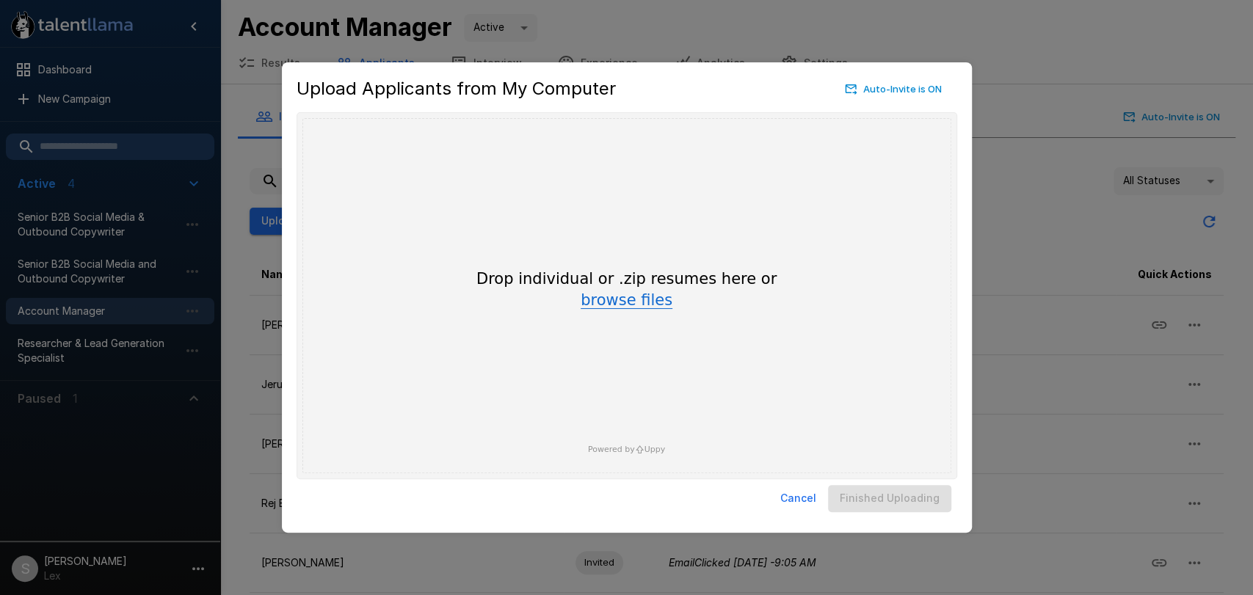
click at [610, 298] on button "browse files" at bounding box center [626, 301] width 92 height 16
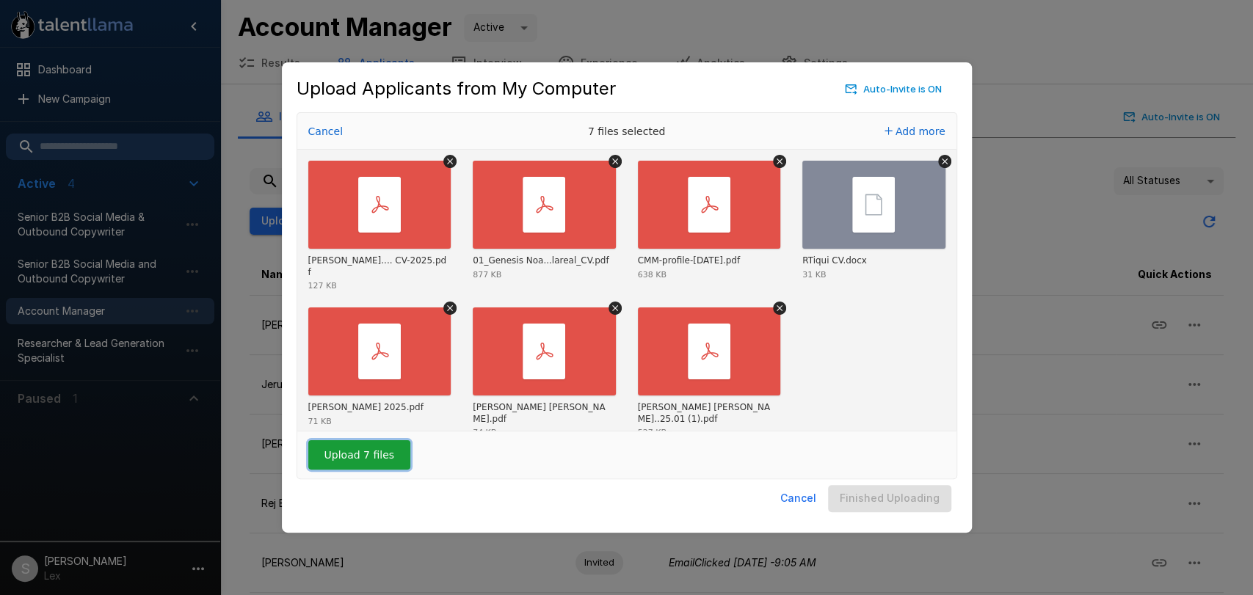
click at [373, 457] on button "Upload 7 files" at bounding box center [359, 454] width 102 height 29
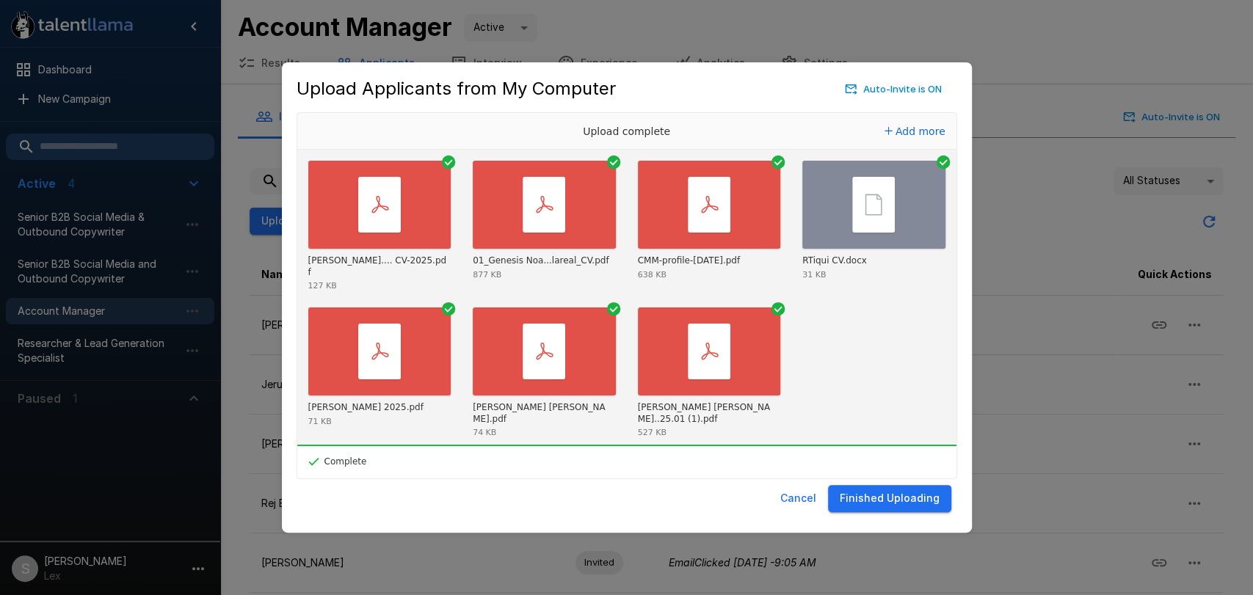
click at [866, 503] on button "Finished Uploading" at bounding box center [889, 498] width 123 height 27
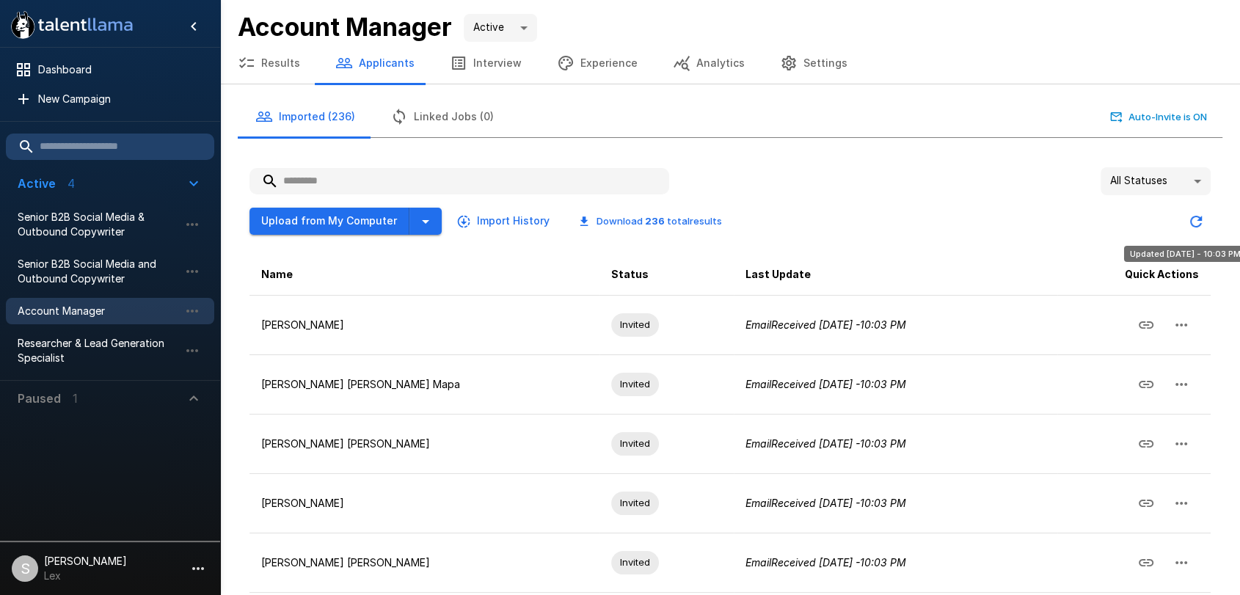
click at [1197, 220] on icon "Updated Today - 10:03 PM" at bounding box center [1196, 222] width 18 height 18
click at [1195, 210] on button "Updated Today - 10:03 PM" at bounding box center [1195, 221] width 29 height 29
click at [274, 67] on button "Results" at bounding box center [269, 63] width 98 height 41
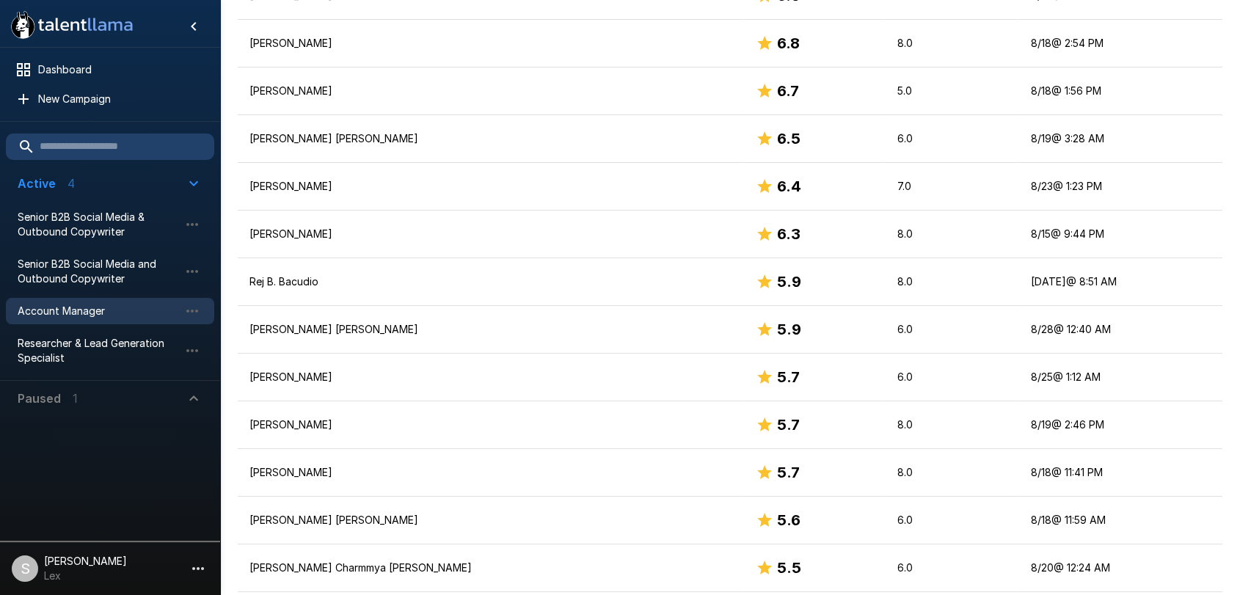
scroll to position [814, 0]
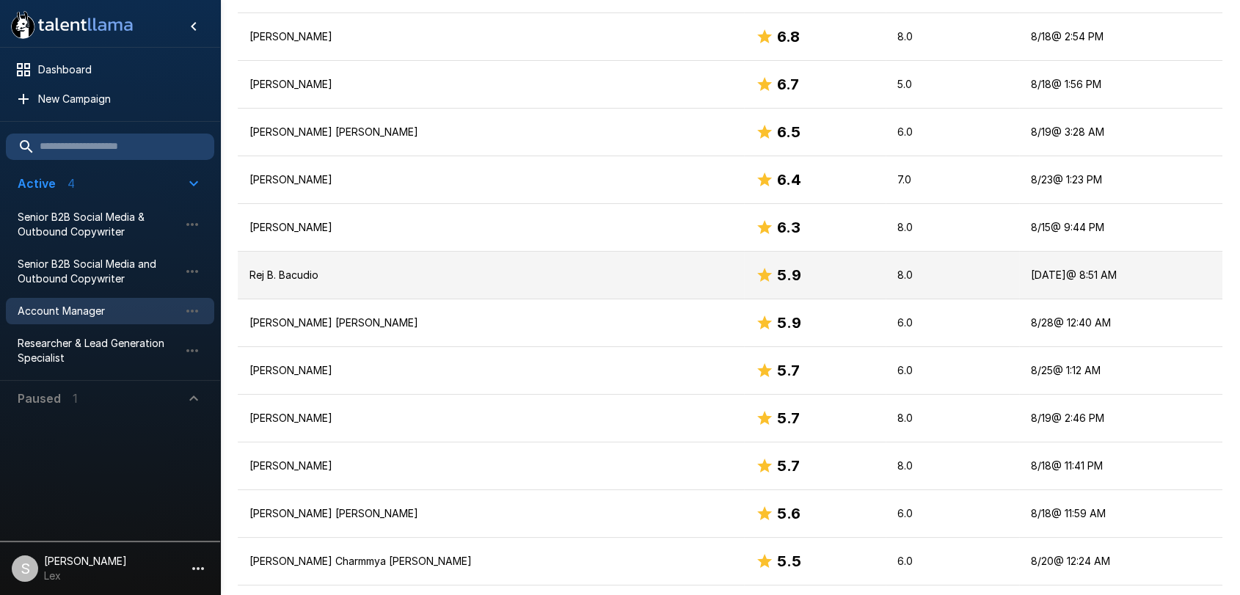
click at [291, 276] on p "Rej B. Bacudio" at bounding box center [490, 275] width 483 height 15
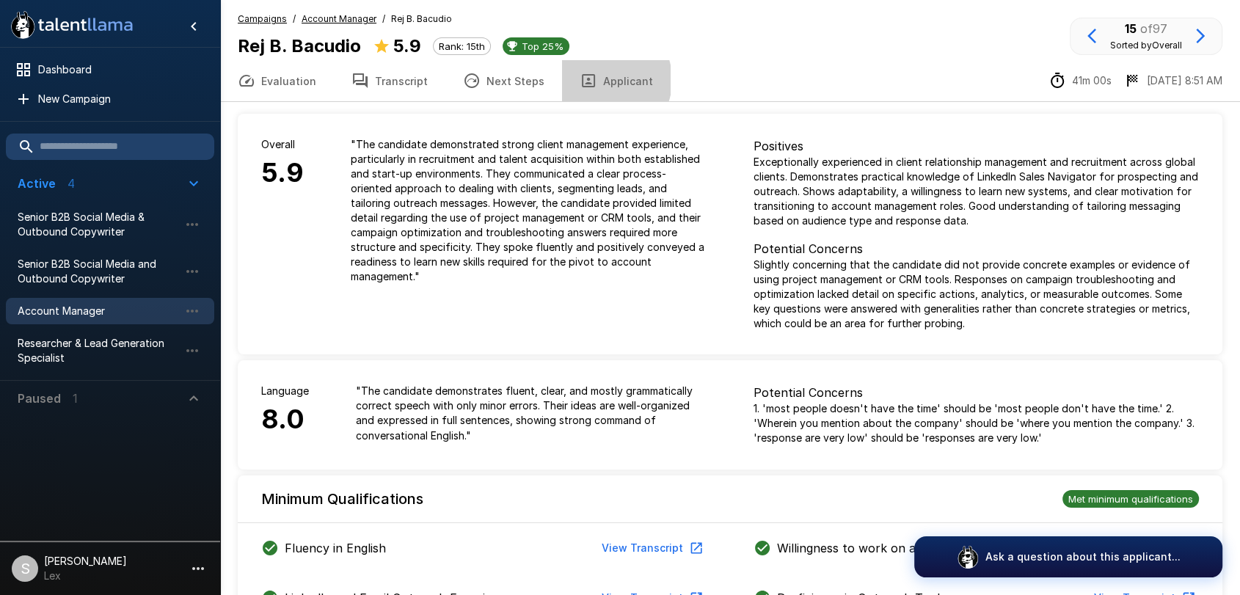
click at [591, 80] on button "Applicant" at bounding box center [616, 80] width 109 height 41
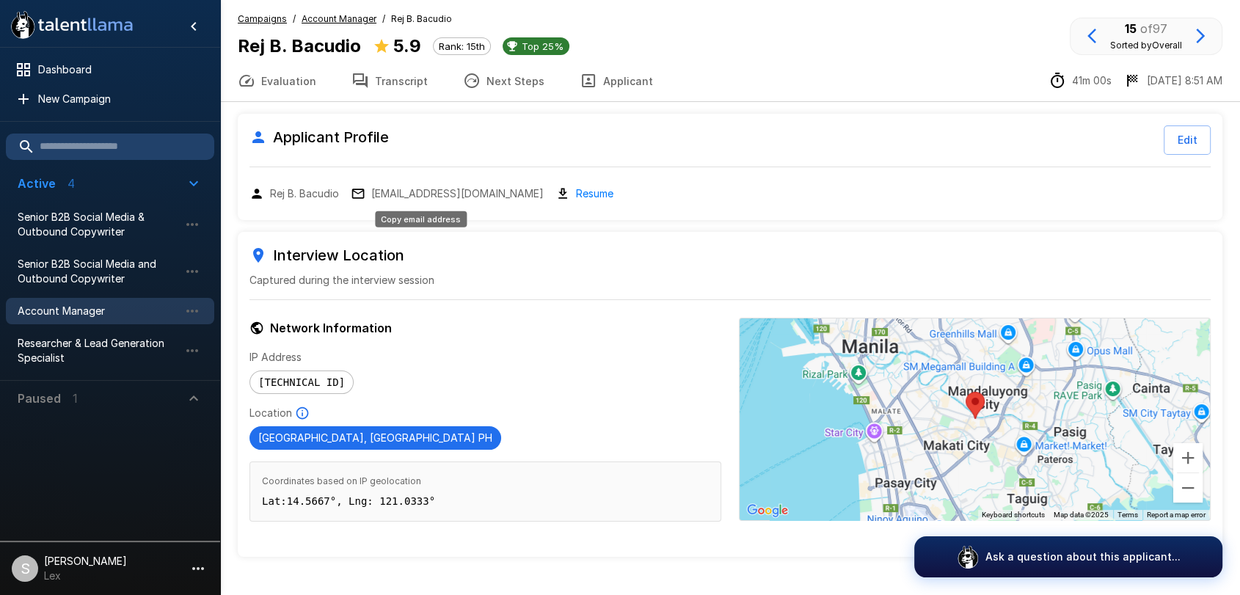
click at [405, 195] on p "[EMAIL_ADDRESS][DOMAIN_NAME]" at bounding box center [457, 193] width 172 height 15
click at [254, 19] on u "Campaigns" at bounding box center [262, 18] width 49 height 11
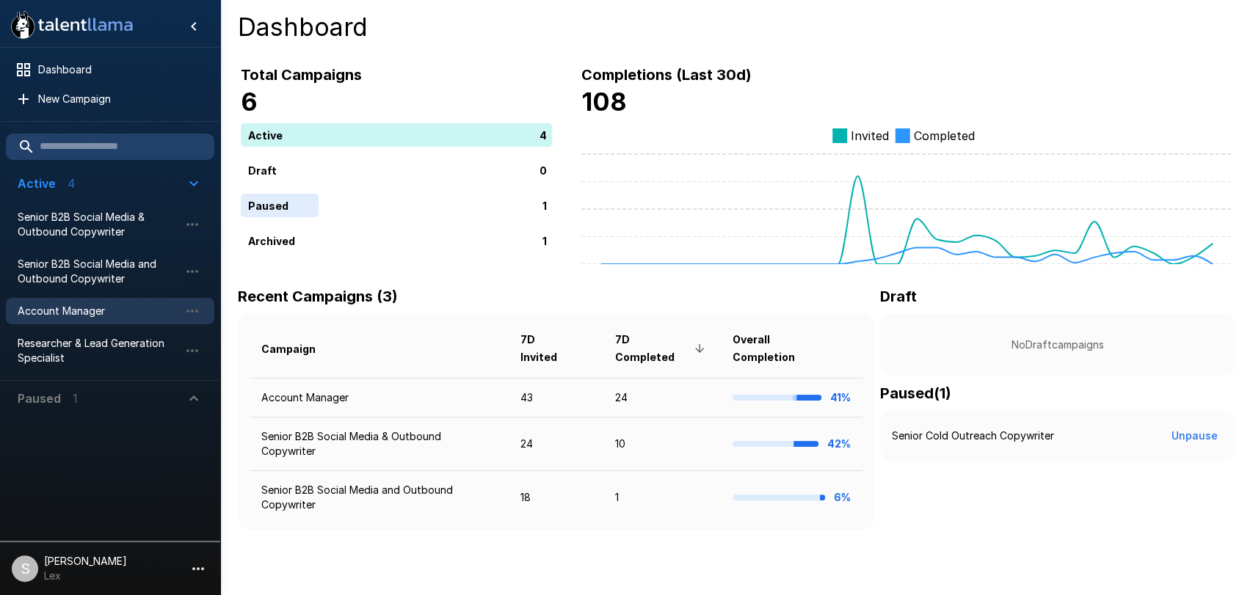
click at [82, 307] on span "Account Manager" at bounding box center [98, 311] width 161 height 15
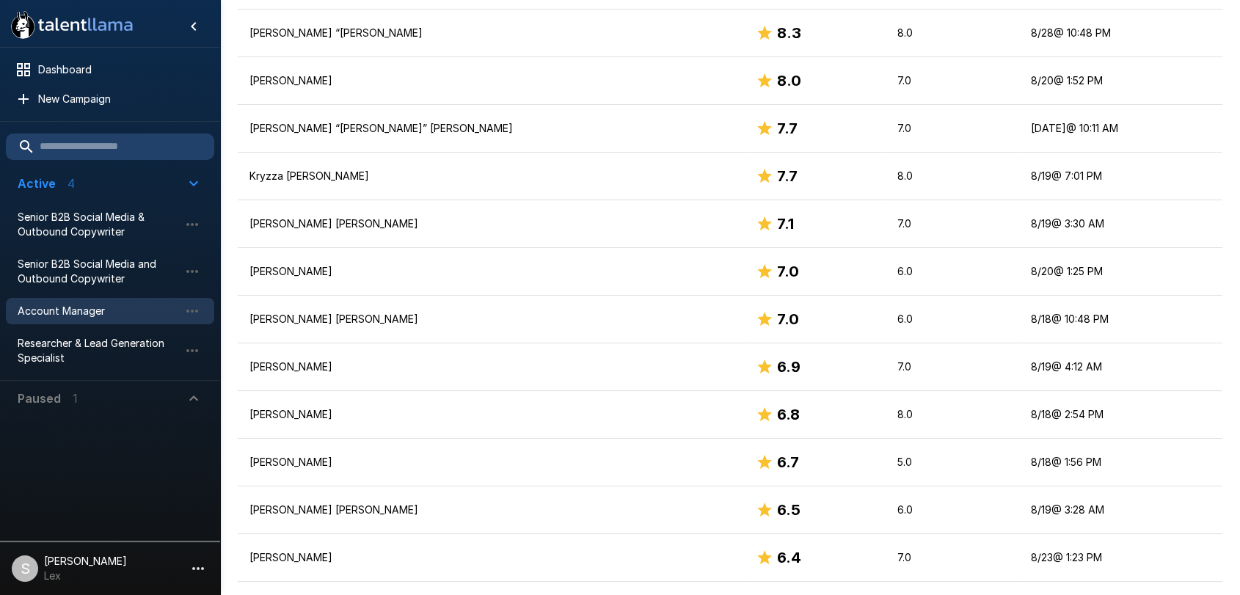
scroll to position [420, 0]
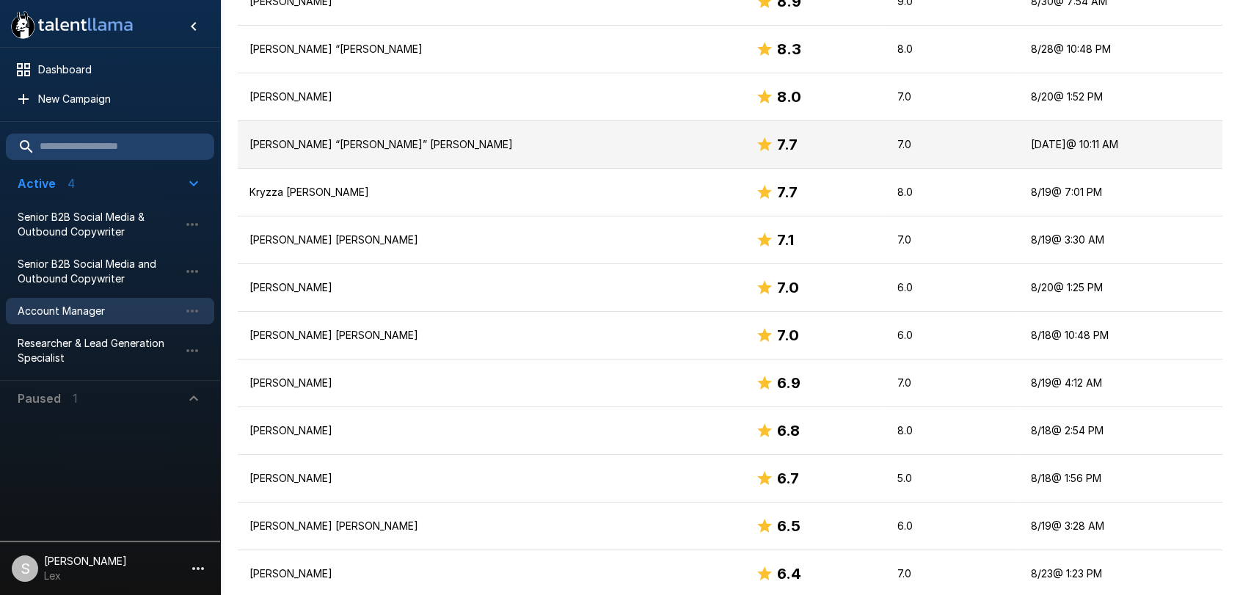
click at [288, 142] on p "[PERSON_NAME] “[PERSON_NAME]” [PERSON_NAME]" at bounding box center [490, 144] width 483 height 15
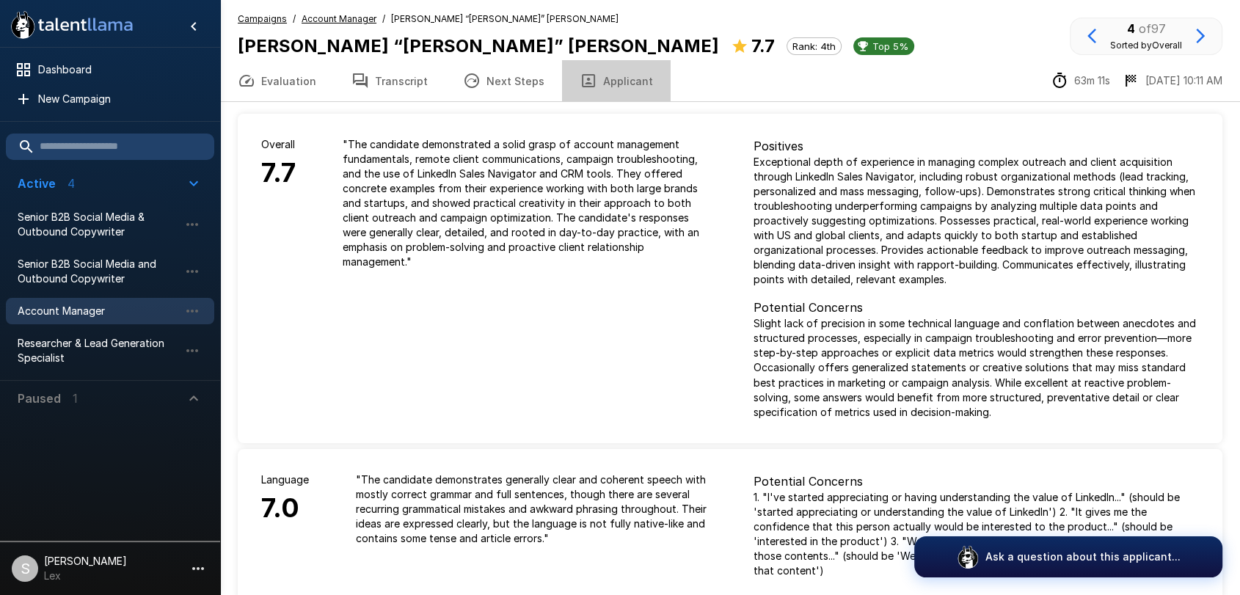
click at [606, 75] on button "Applicant" at bounding box center [616, 80] width 109 height 41
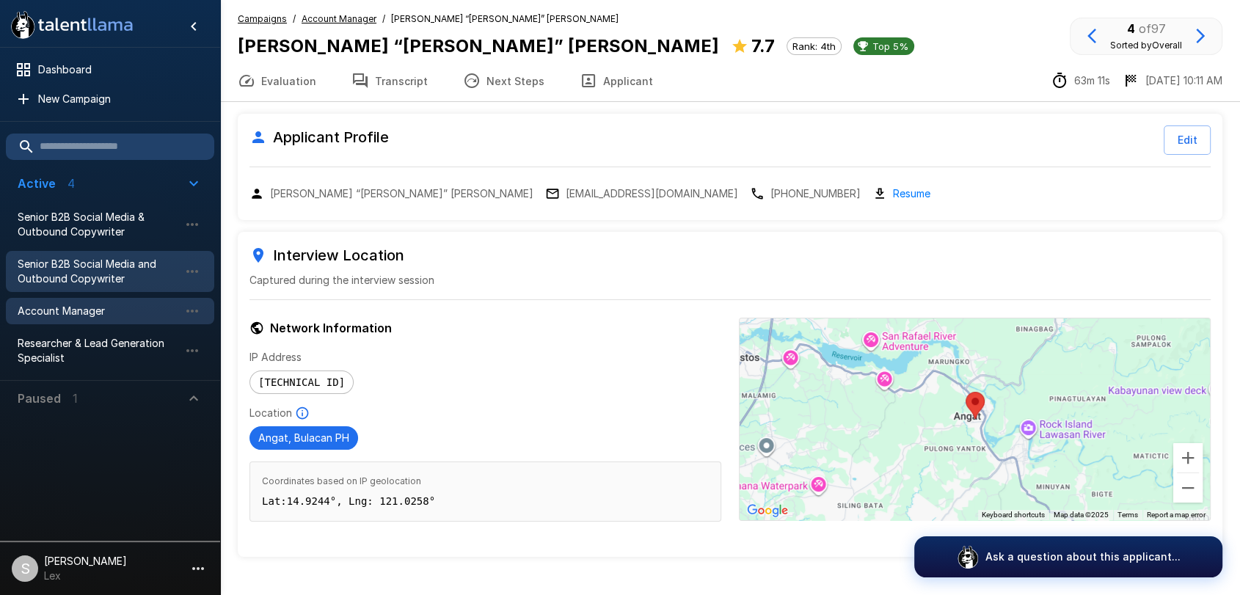
click at [77, 271] on span "Senior B2B Social Media and Outbound Copywriter" at bounding box center [98, 271] width 161 height 29
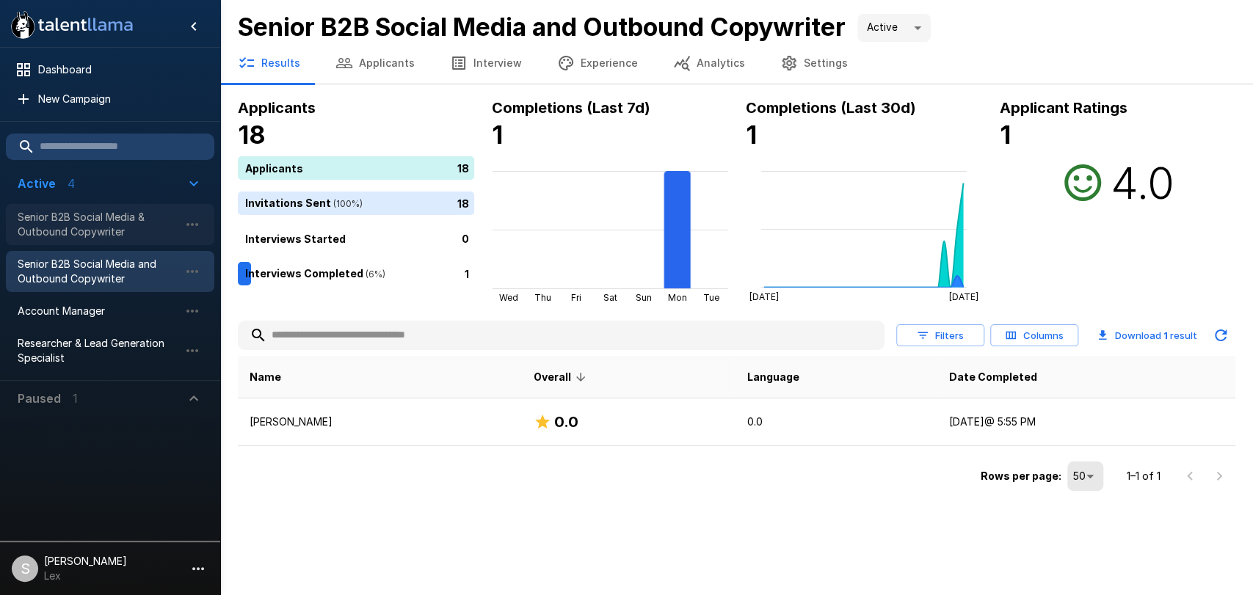
click at [73, 231] on span "Senior B2B Social Media & Outbound Copywriter" at bounding box center [98, 224] width 161 height 29
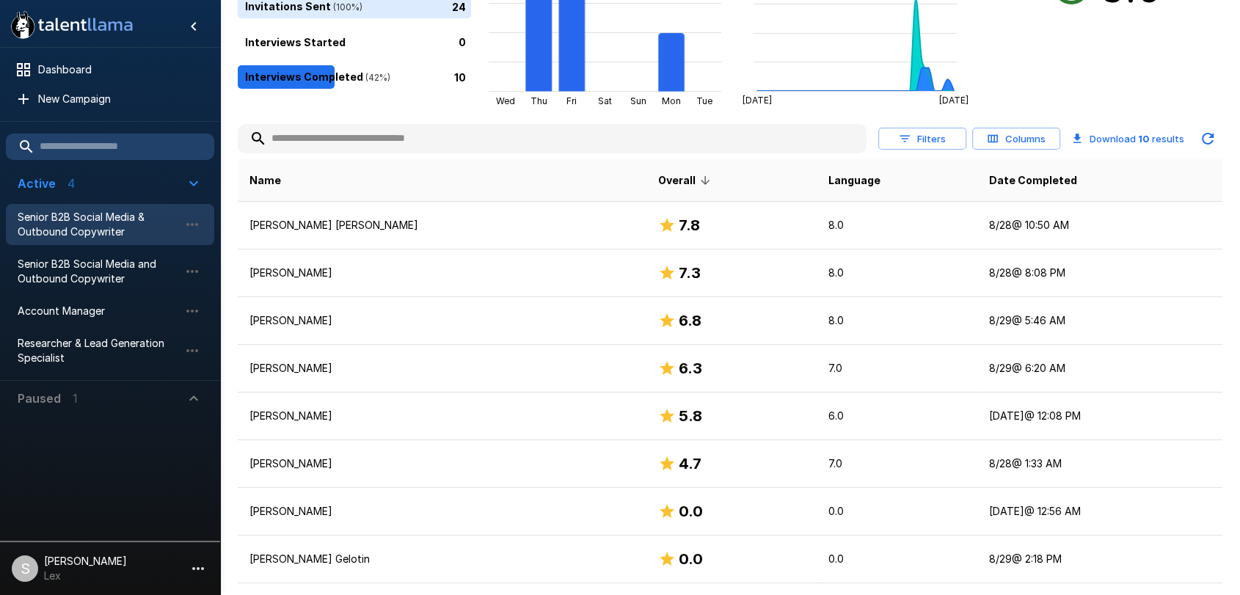
scroll to position [282, 0]
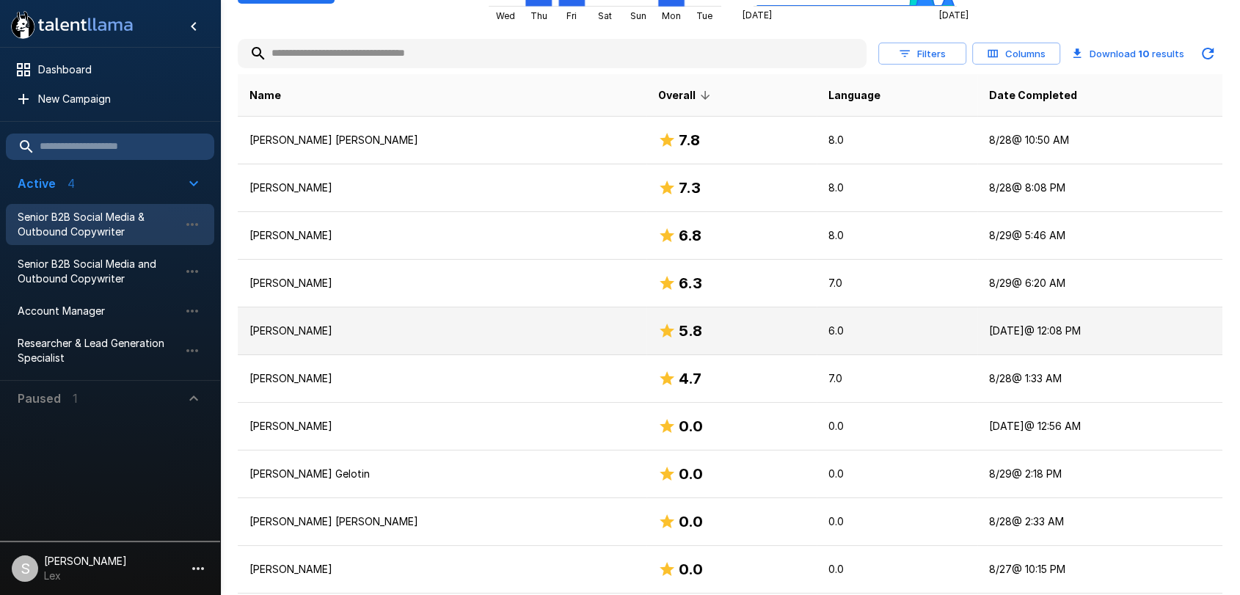
click at [422, 334] on p "[PERSON_NAME]" at bounding box center [441, 331] width 385 height 15
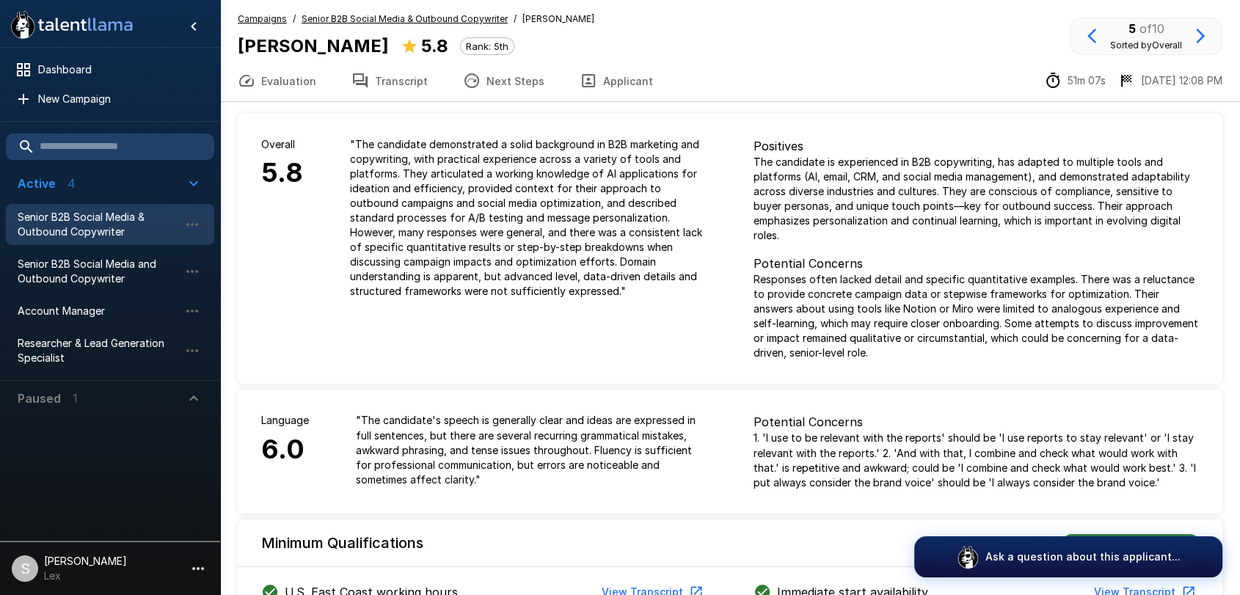
click at [599, 79] on button "Applicant" at bounding box center [616, 80] width 109 height 41
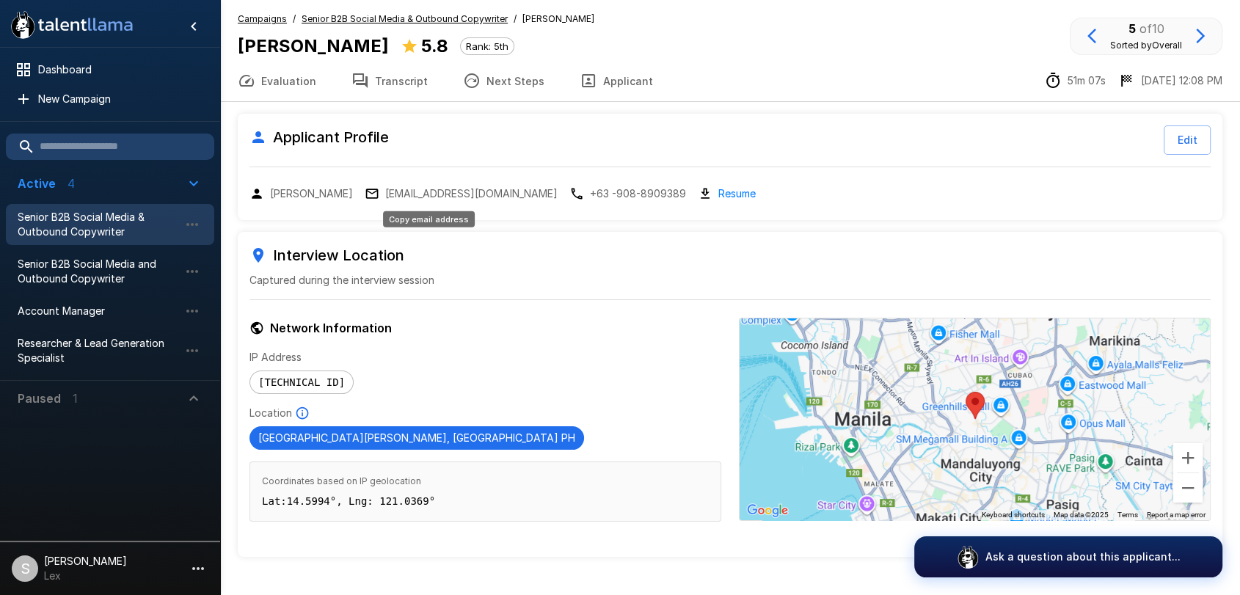
click at [385, 188] on p "[EMAIL_ADDRESS][DOMAIN_NAME]" at bounding box center [471, 193] width 172 height 15
click at [63, 66] on span "Dashboard" at bounding box center [120, 69] width 164 height 15
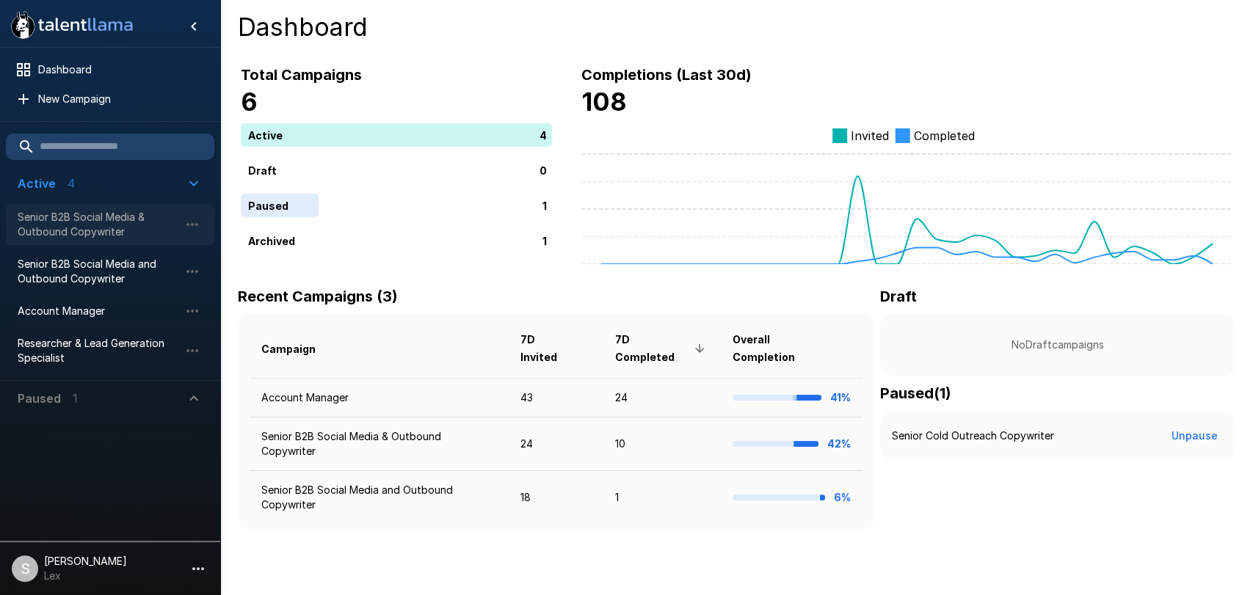
click at [76, 219] on span "Senior B2B Social Media & Outbound Copywriter" at bounding box center [98, 224] width 161 height 29
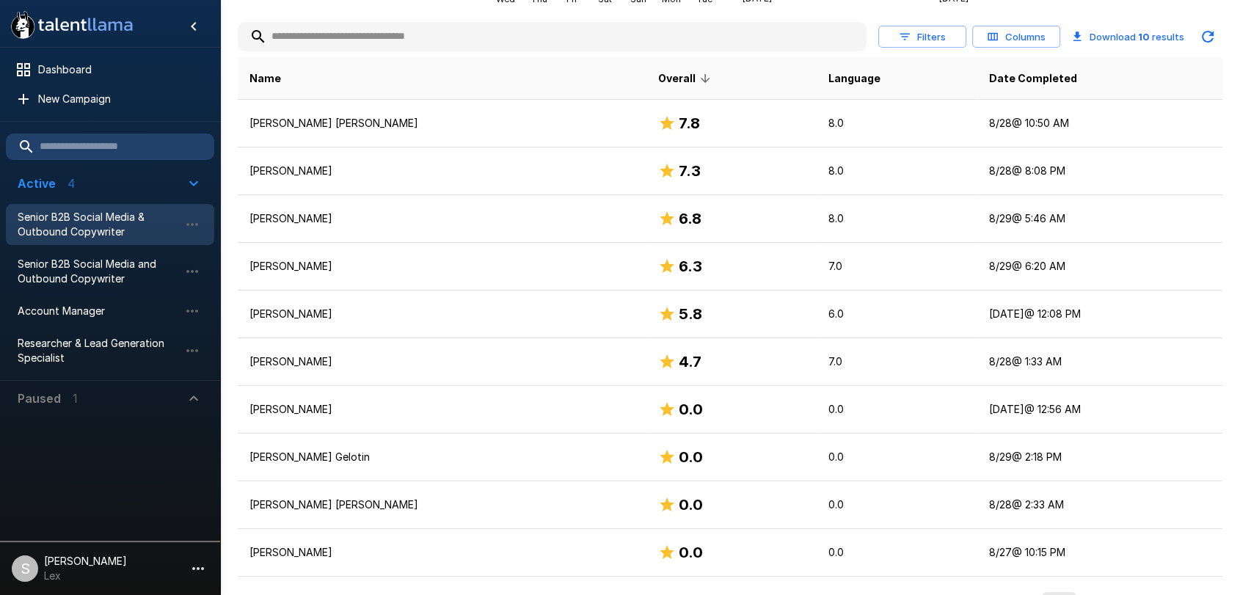
scroll to position [308, 0]
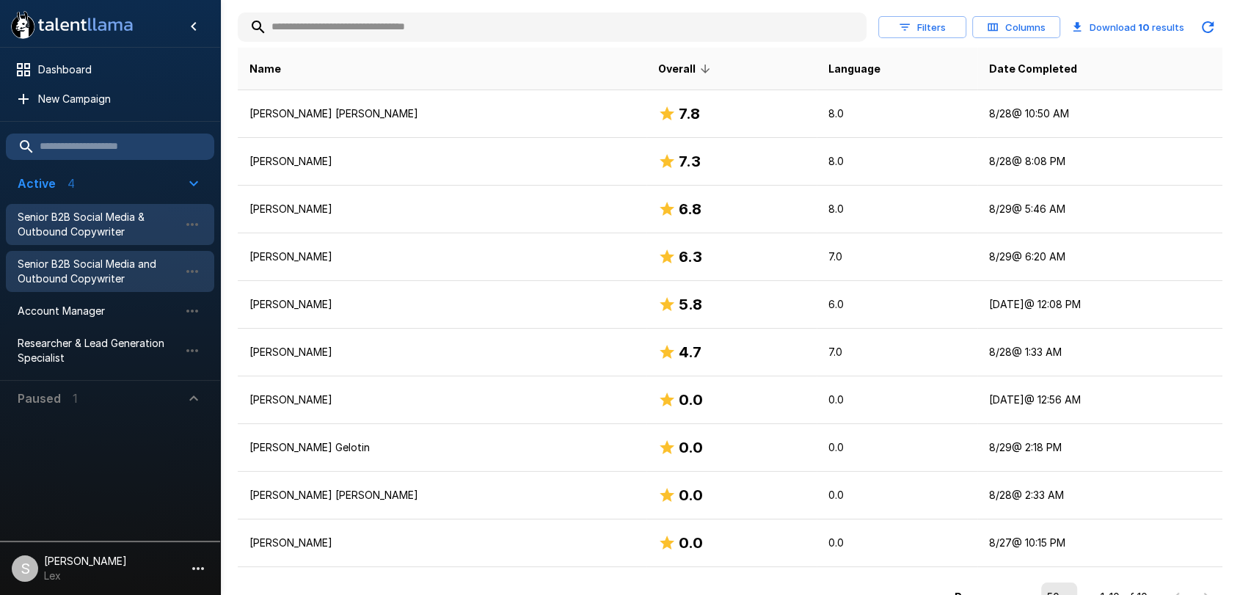
click at [106, 266] on span "Senior B2B Social Media and Outbound Copywriter" at bounding box center [98, 271] width 161 height 29
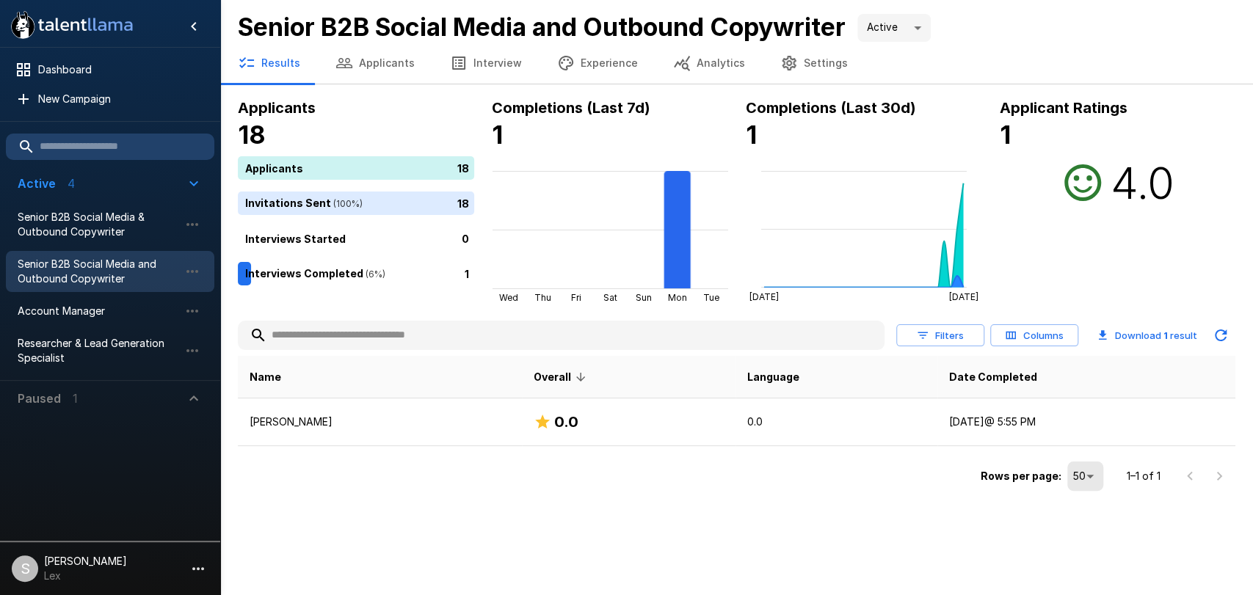
click at [367, 56] on button "Applicants" at bounding box center [375, 63] width 114 height 41
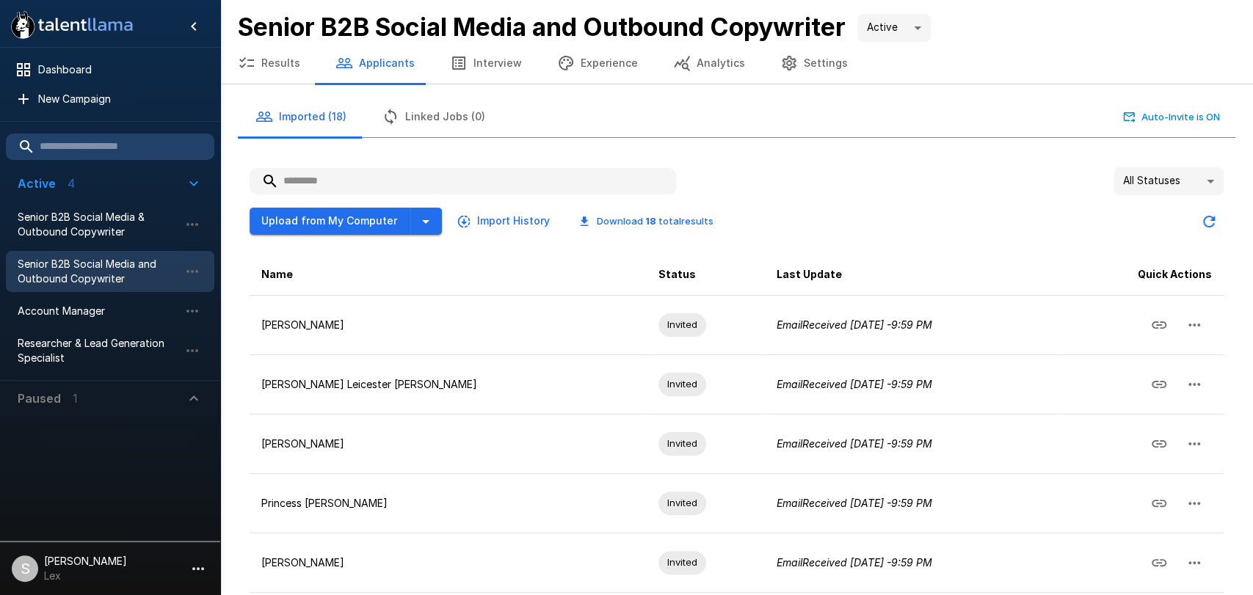
click at [1191, 183] on body ".st0{fill:#FFFFFF;} .st1{fill:#76a4ed;} Dashboard New Campaign Active 4 Senior …" at bounding box center [626, 297] width 1253 height 595
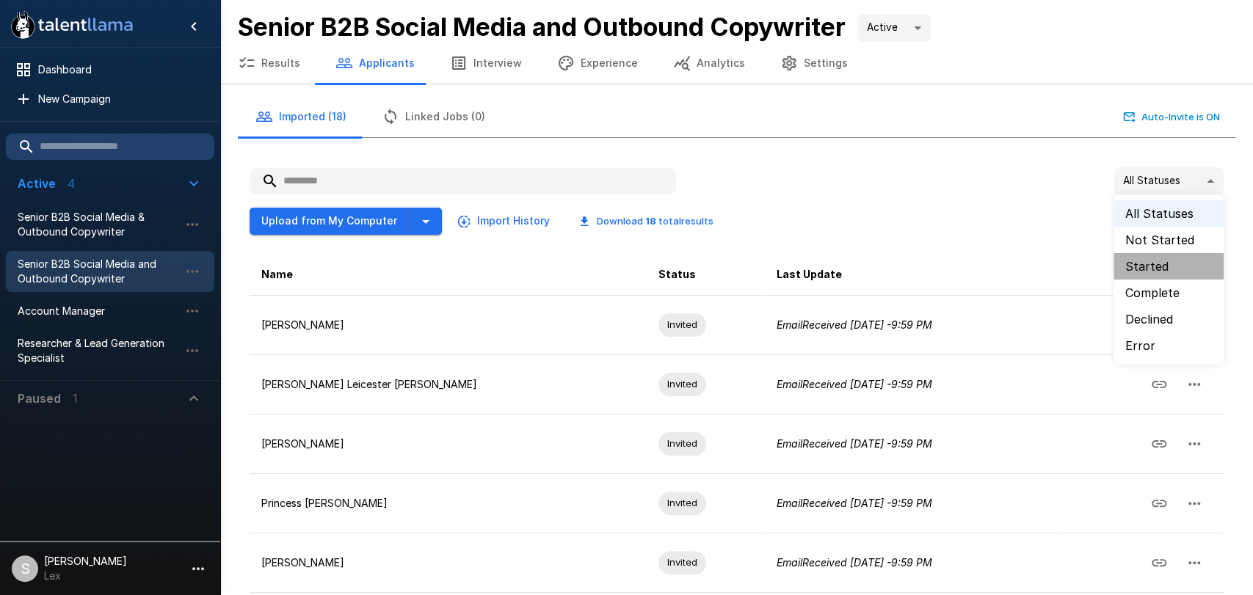
click at [1144, 271] on li "Started" at bounding box center [1168, 266] width 110 height 26
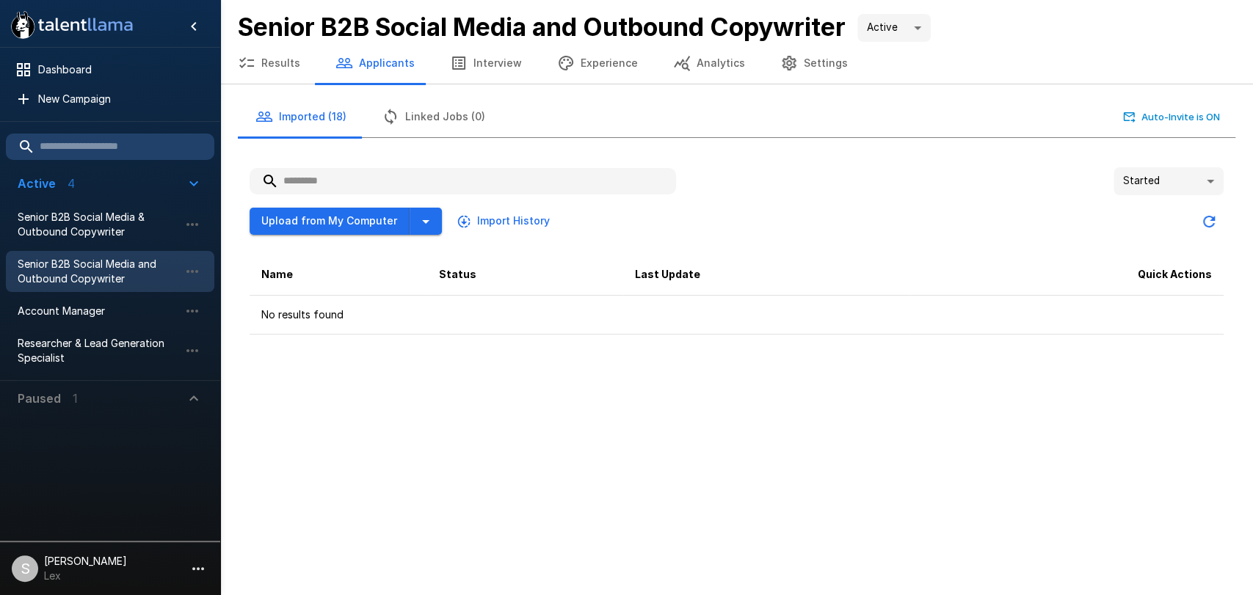
click at [1210, 183] on body "**********" at bounding box center [626, 297] width 1253 height 595
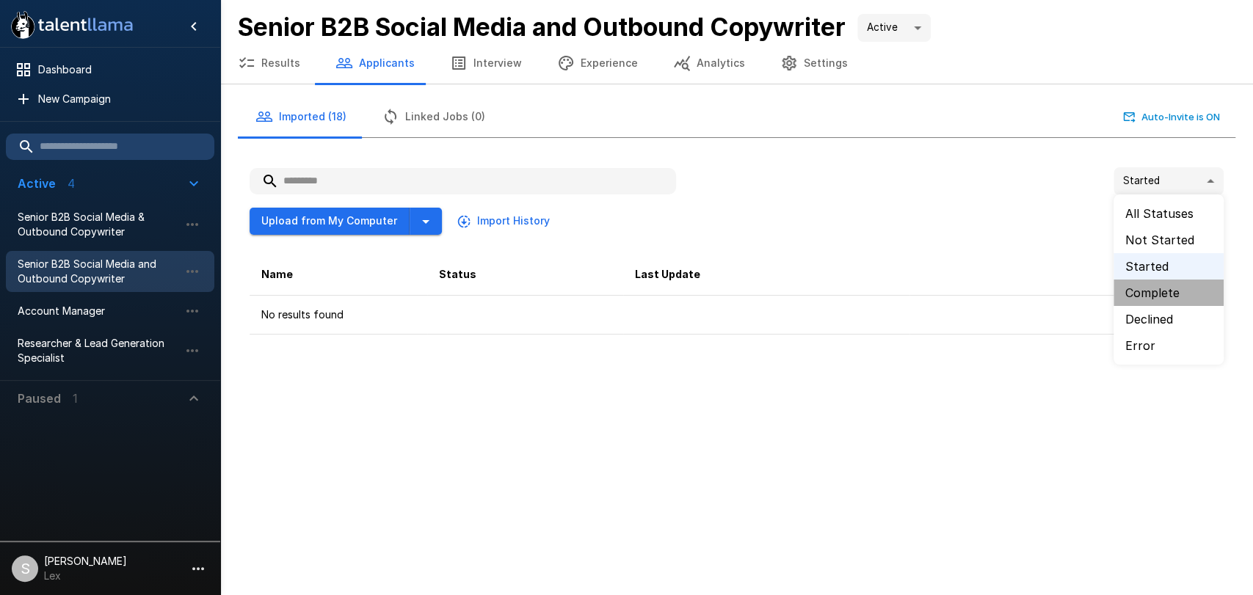
click at [1145, 289] on li "Complete" at bounding box center [1168, 293] width 110 height 26
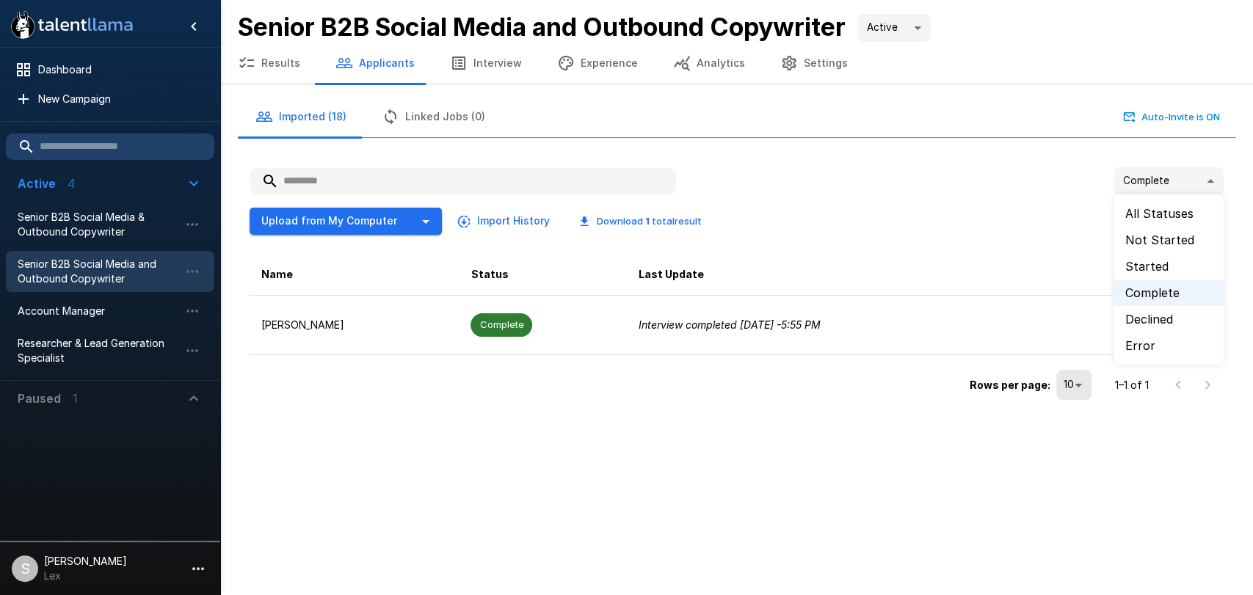
click at [1207, 186] on body ".st0{fill:#FFFFFF;} .st1{fill:#76a4ed;} Dashboard New Campaign Active 4 Senior …" at bounding box center [626, 297] width 1253 height 595
click at [1170, 207] on li "All Statuses" at bounding box center [1168, 213] width 110 height 26
type input "**"
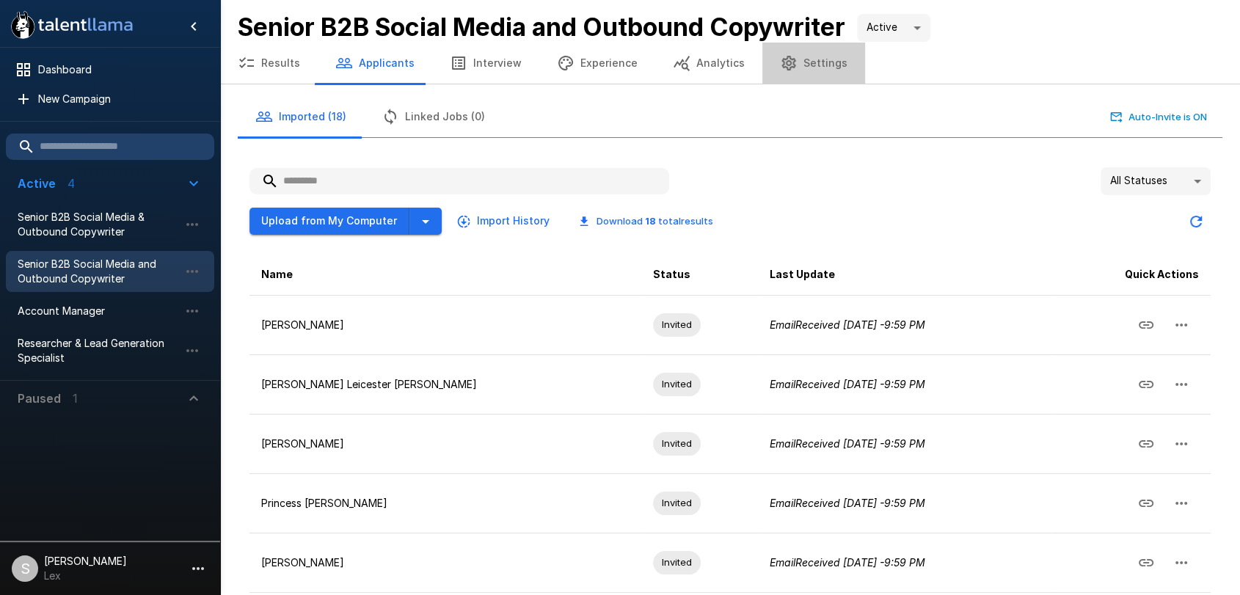
click at [808, 59] on button "Settings" at bounding box center [813, 63] width 103 height 41
click at [272, 62] on button "Results" at bounding box center [269, 63] width 98 height 41
